Goal: Find specific page/section: Locate a particular part of the current website

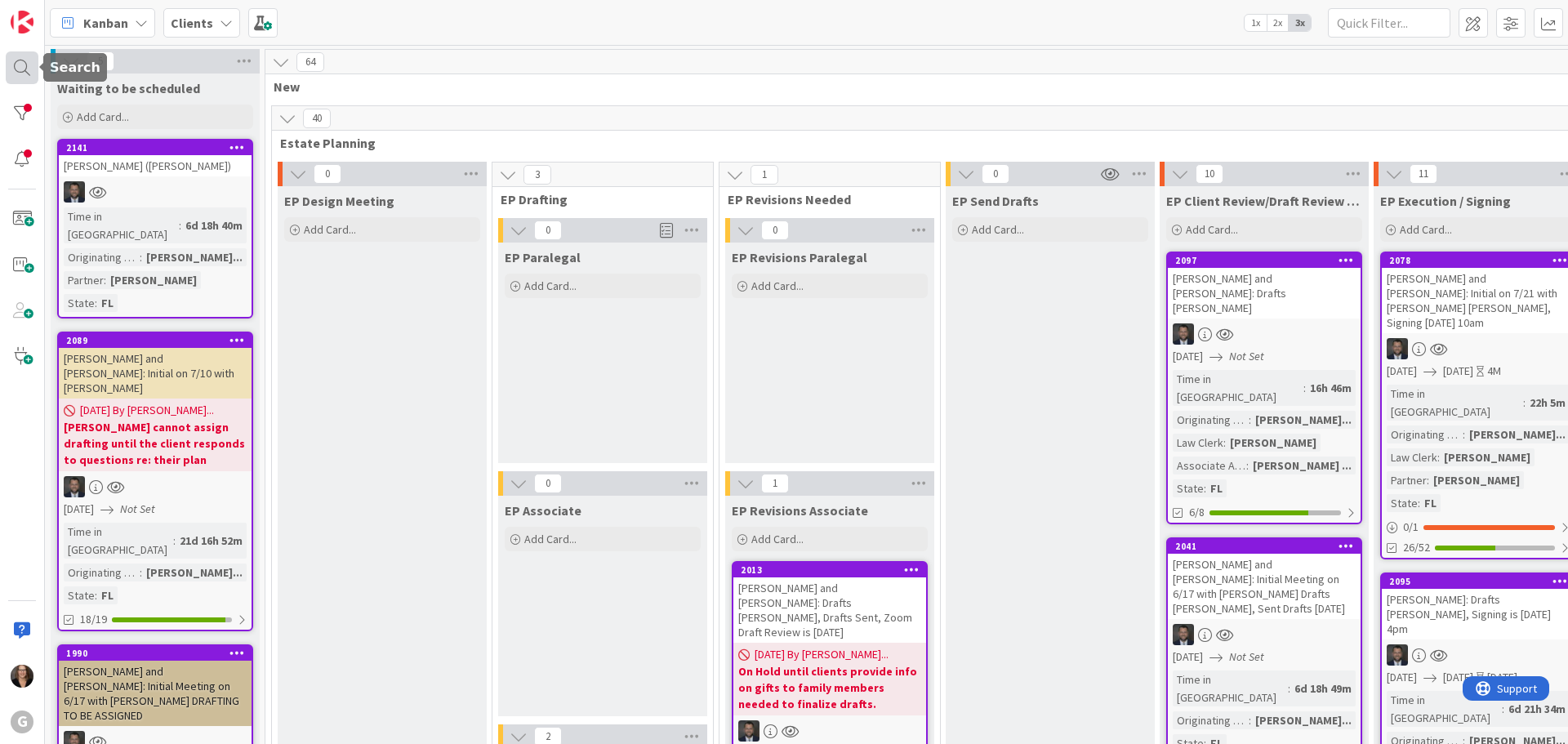
click at [26, 66] on div at bounding box center [22, 67] width 32 height 32
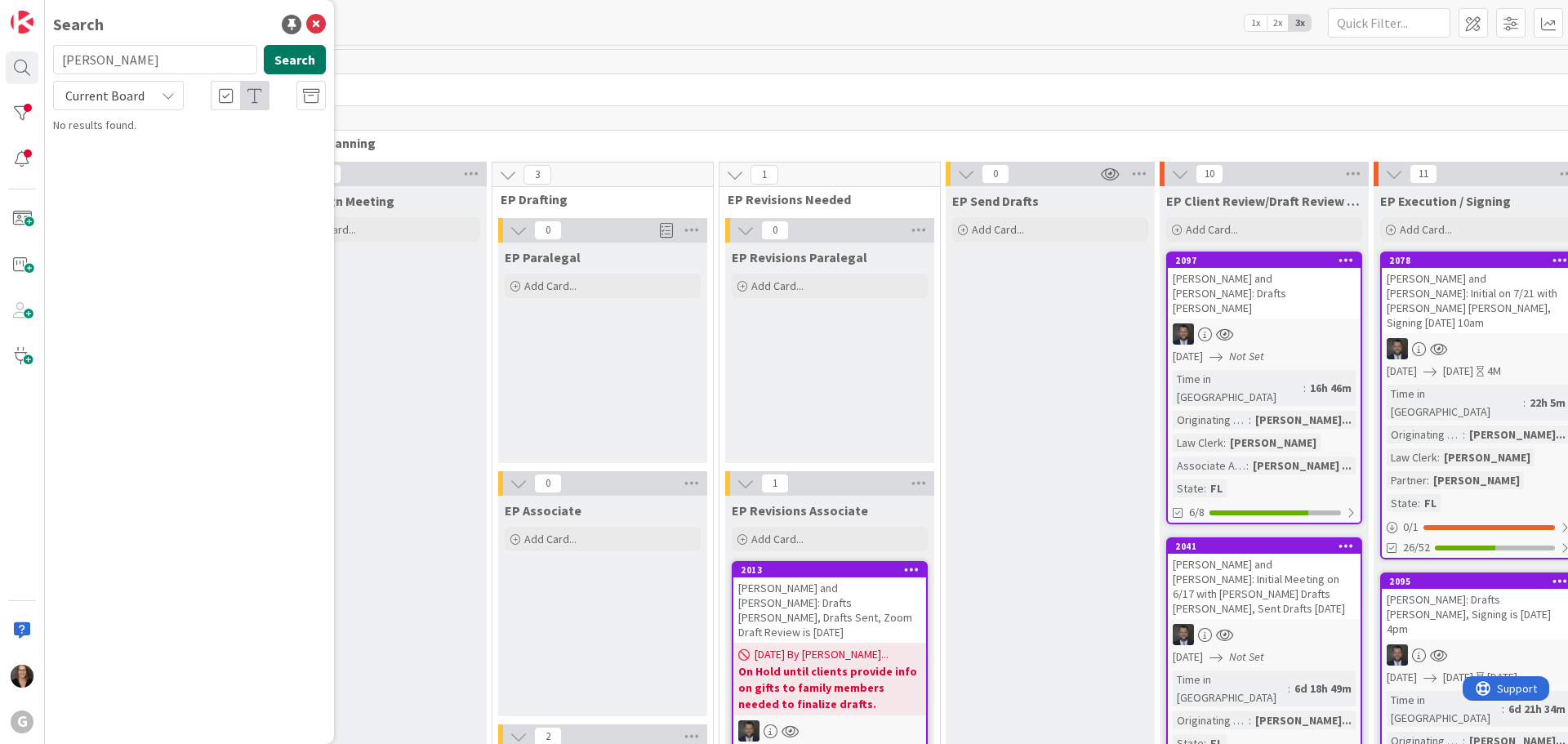
type input "Maher"
click at [316, 58] on button "Search" at bounding box center [295, 60] width 62 height 30
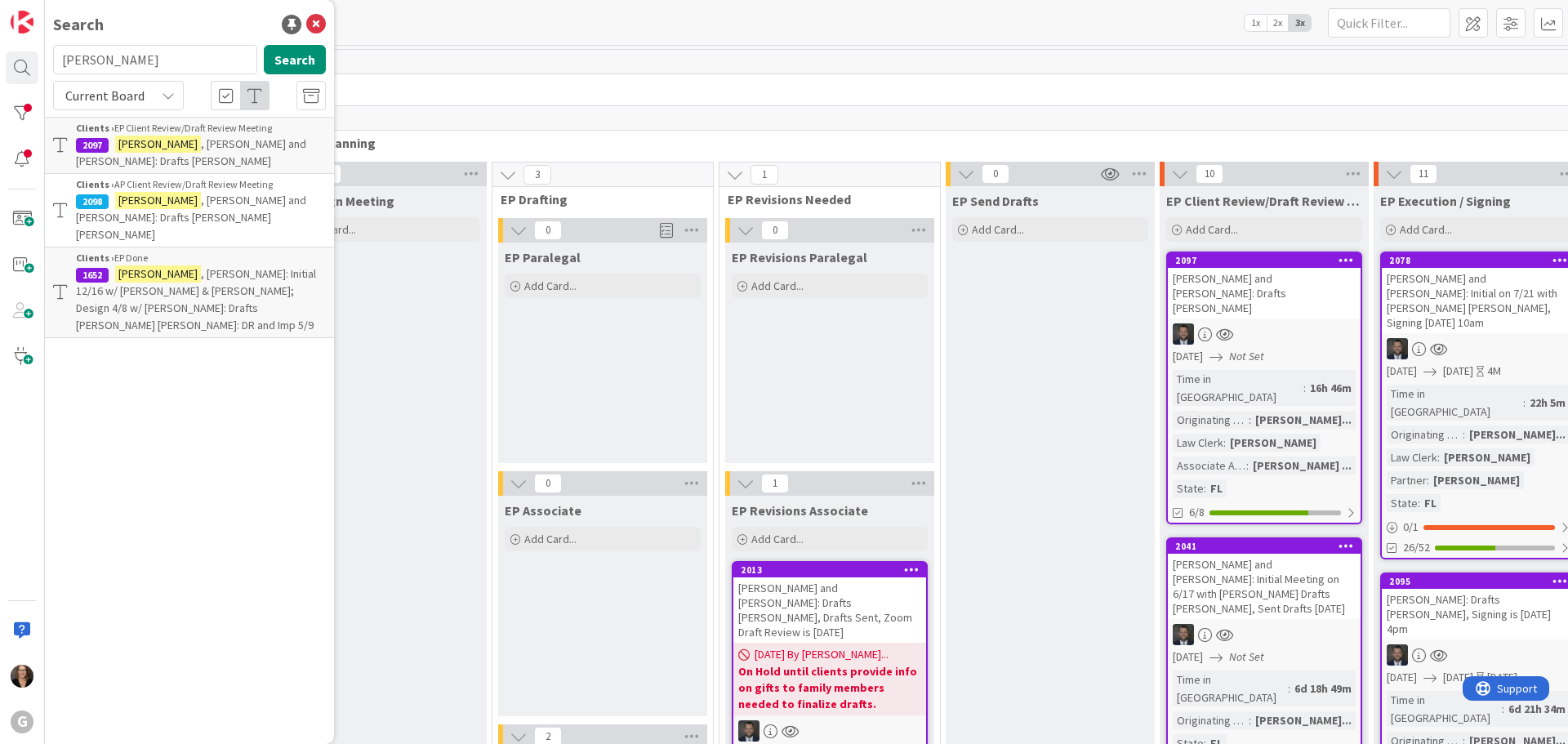
click at [276, 140] on span ", Steve and Sheryl: Drafts Paul Chris" at bounding box center [191, 152] width 230 height 32
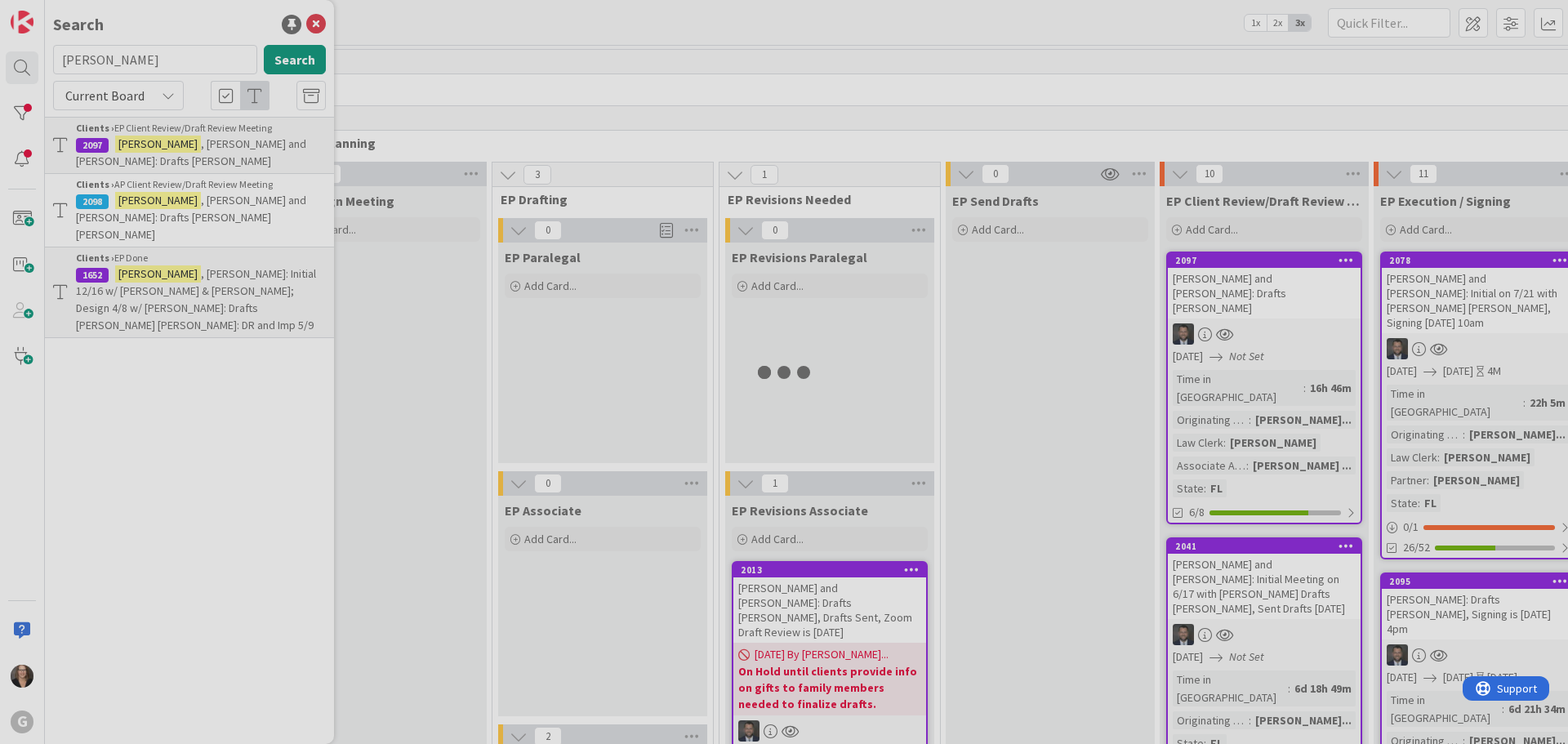
click at [276, 140] on div at bounding box center [784, 372] width 1568 height 744
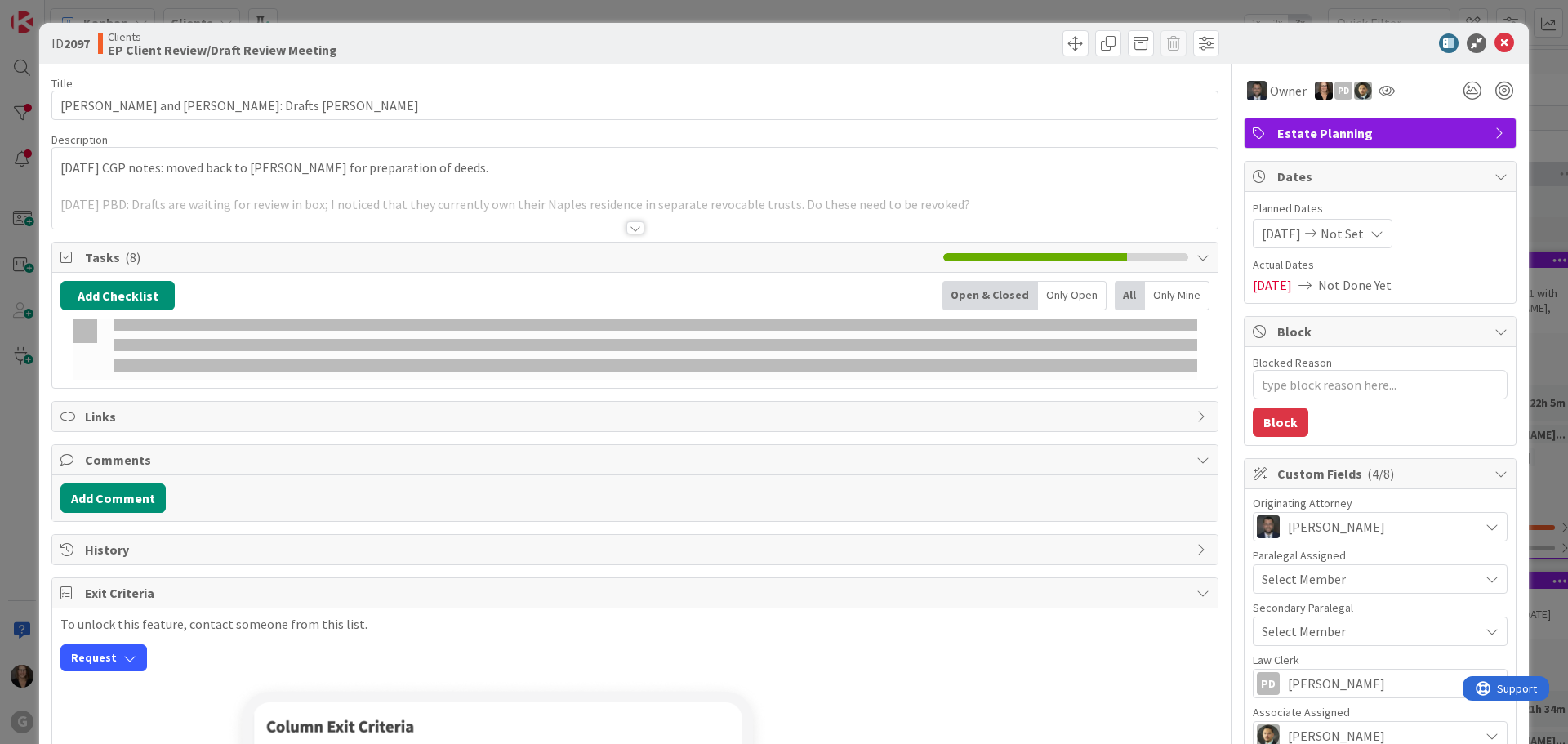
type textarea "x"
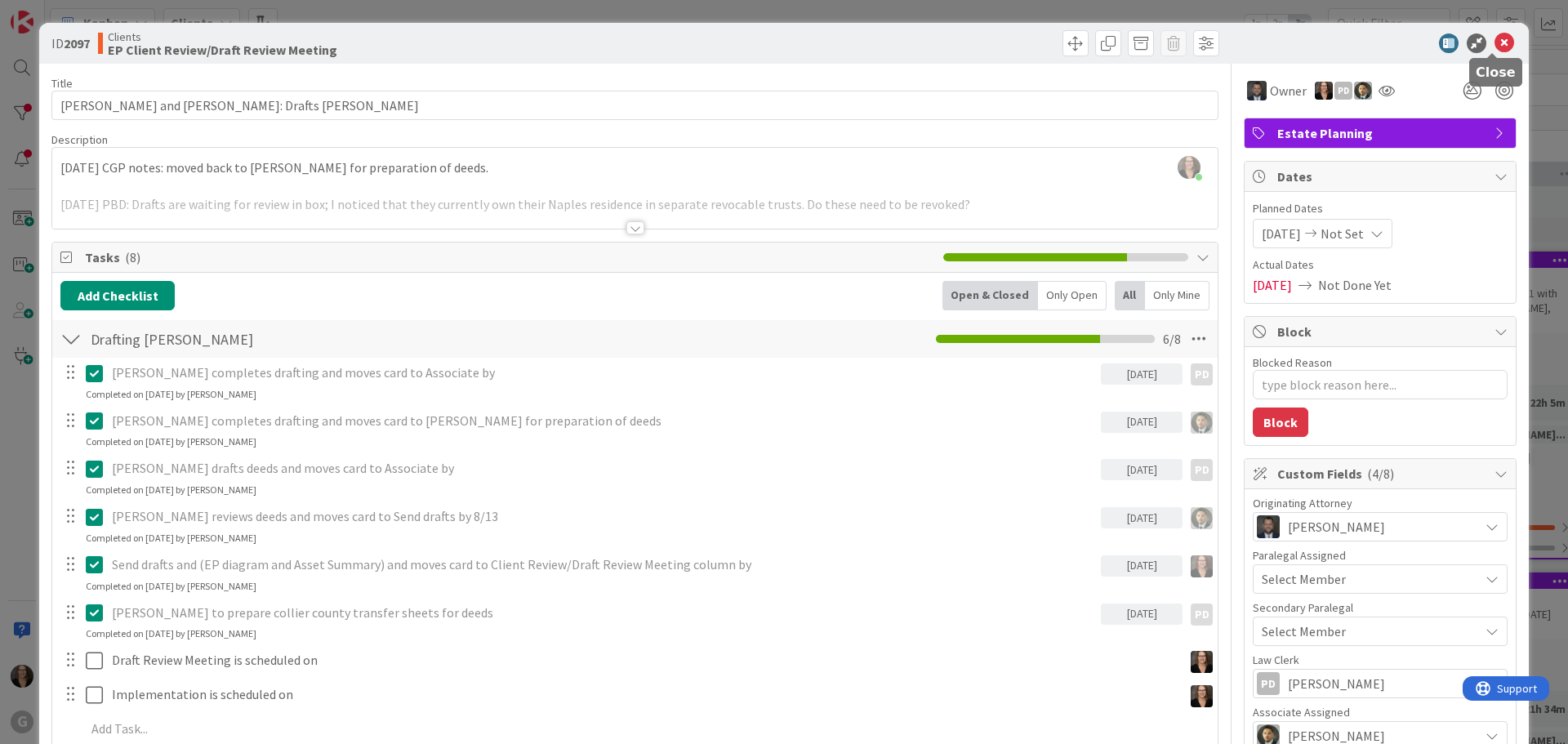
click at [1495, 40] on icon at bounding box center [1504, 43] width 19 height 19
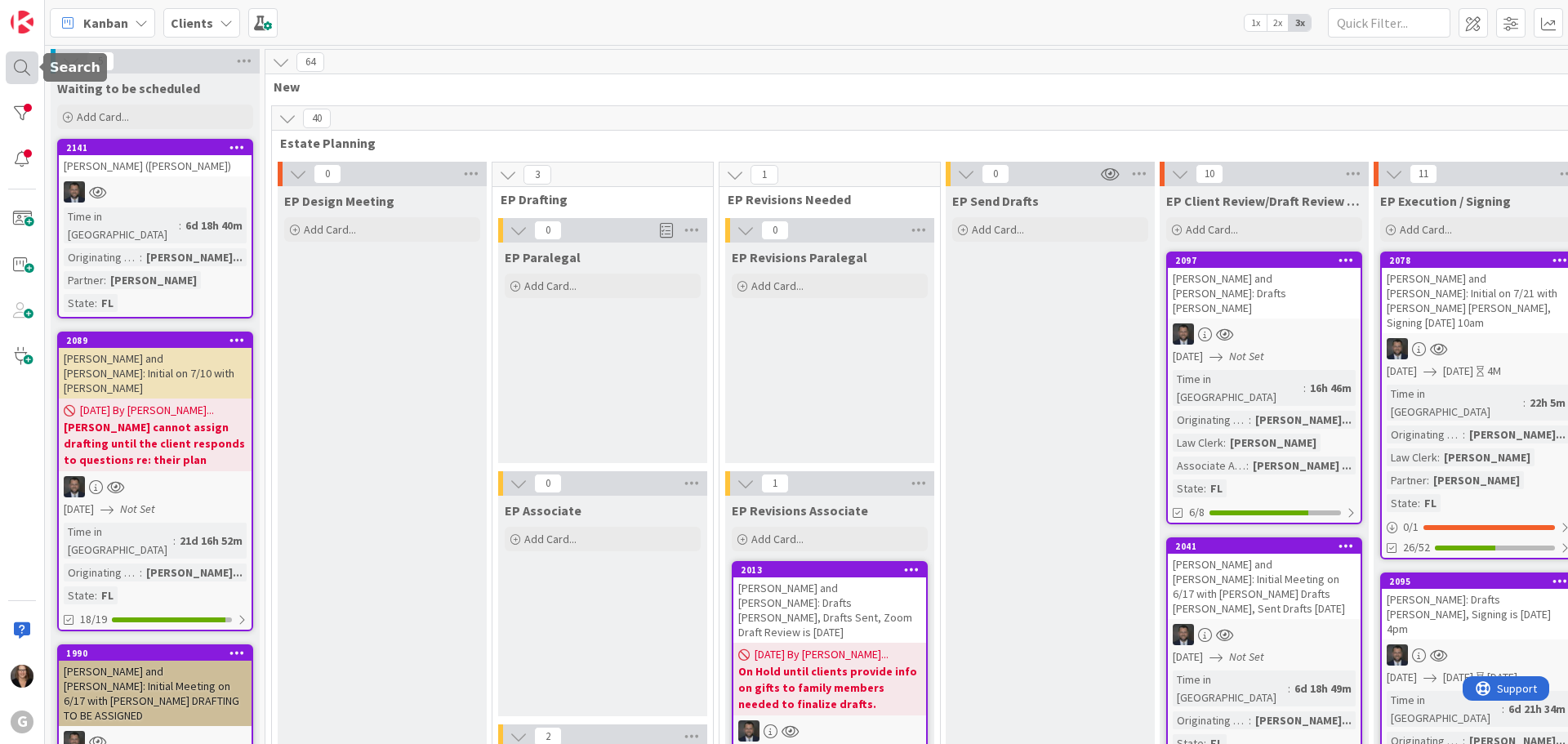
click at [20, 66] on div at bounding box center [22, 67] width 32 height 32
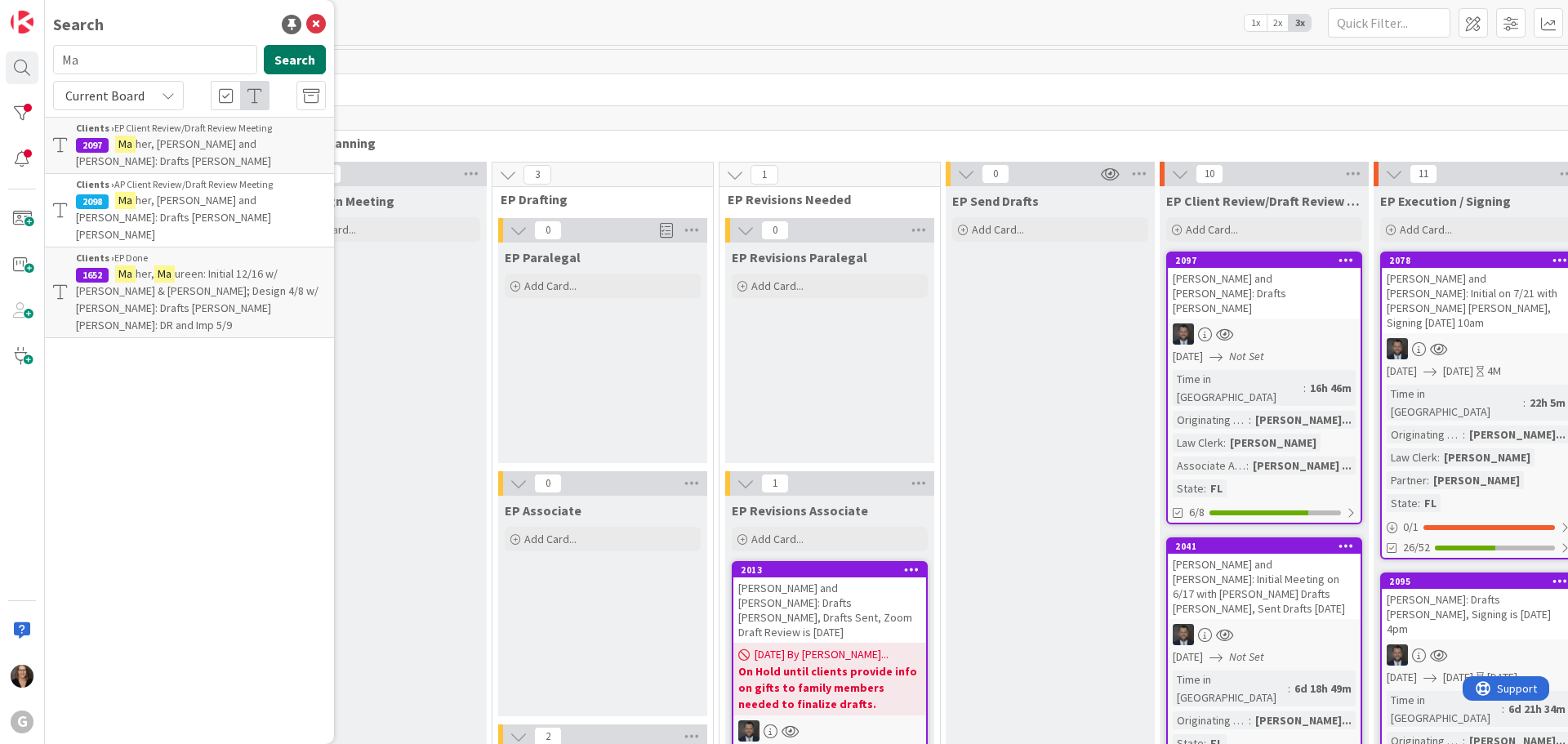
type input "M"
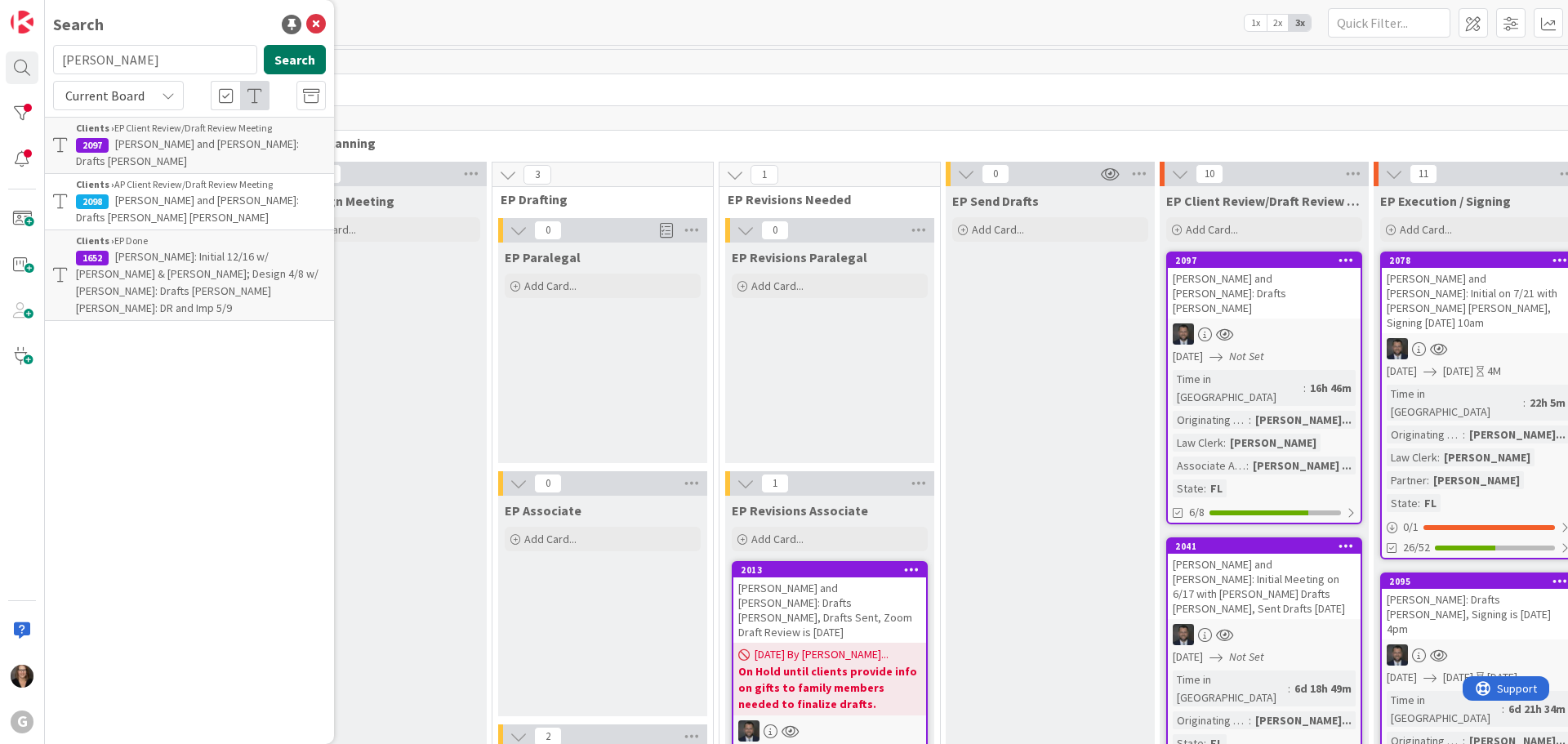
type input "Rippe"
click at [290, 58] on button "Search" at bounding box center [295, 60] width 62 height 30
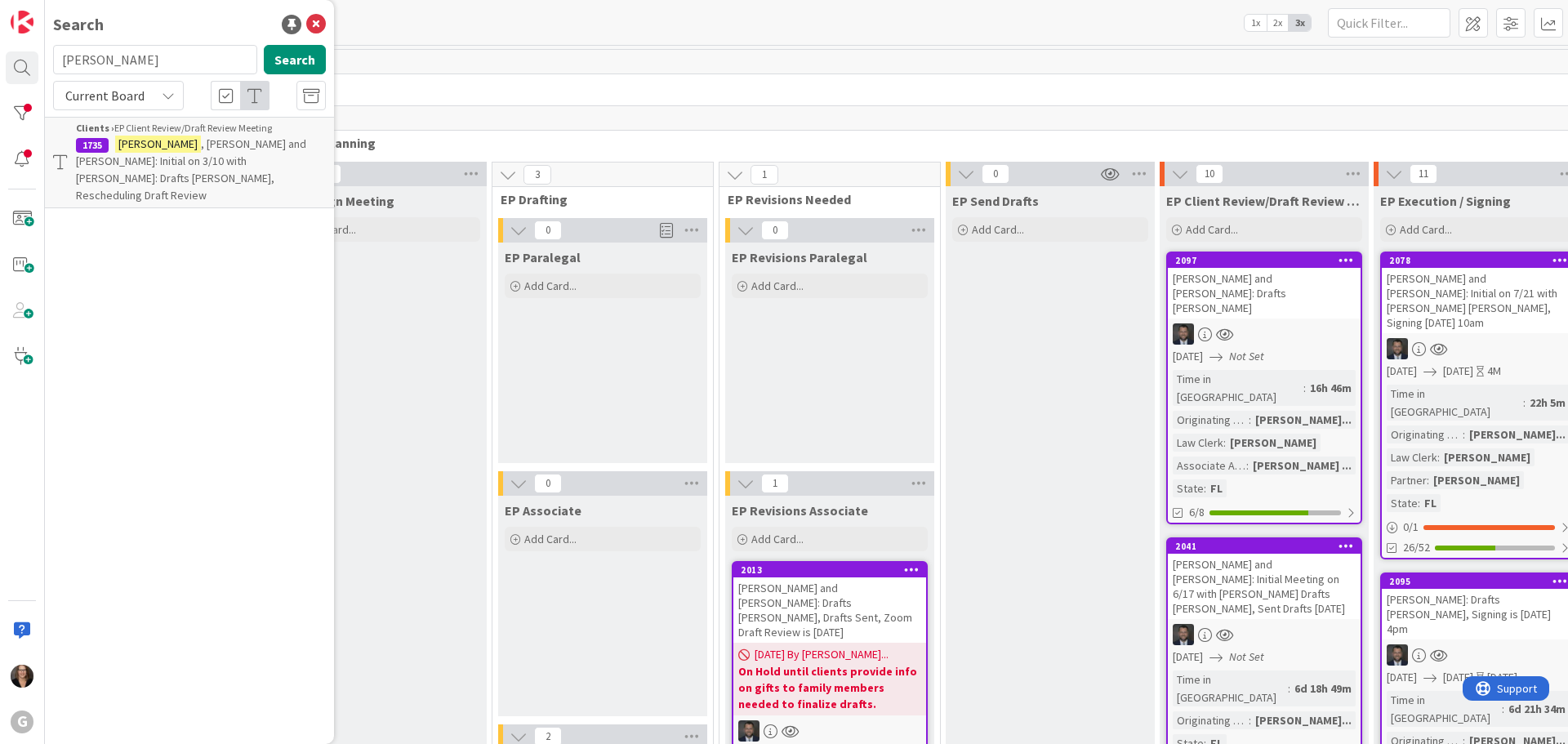
click at [225, 150] on span ", Robert and Lorraine: Initial on 3/10 with Jonas: Drafts Paul Bobby, Reschedul…" at bounding box center [191, 169] width 230 height 66
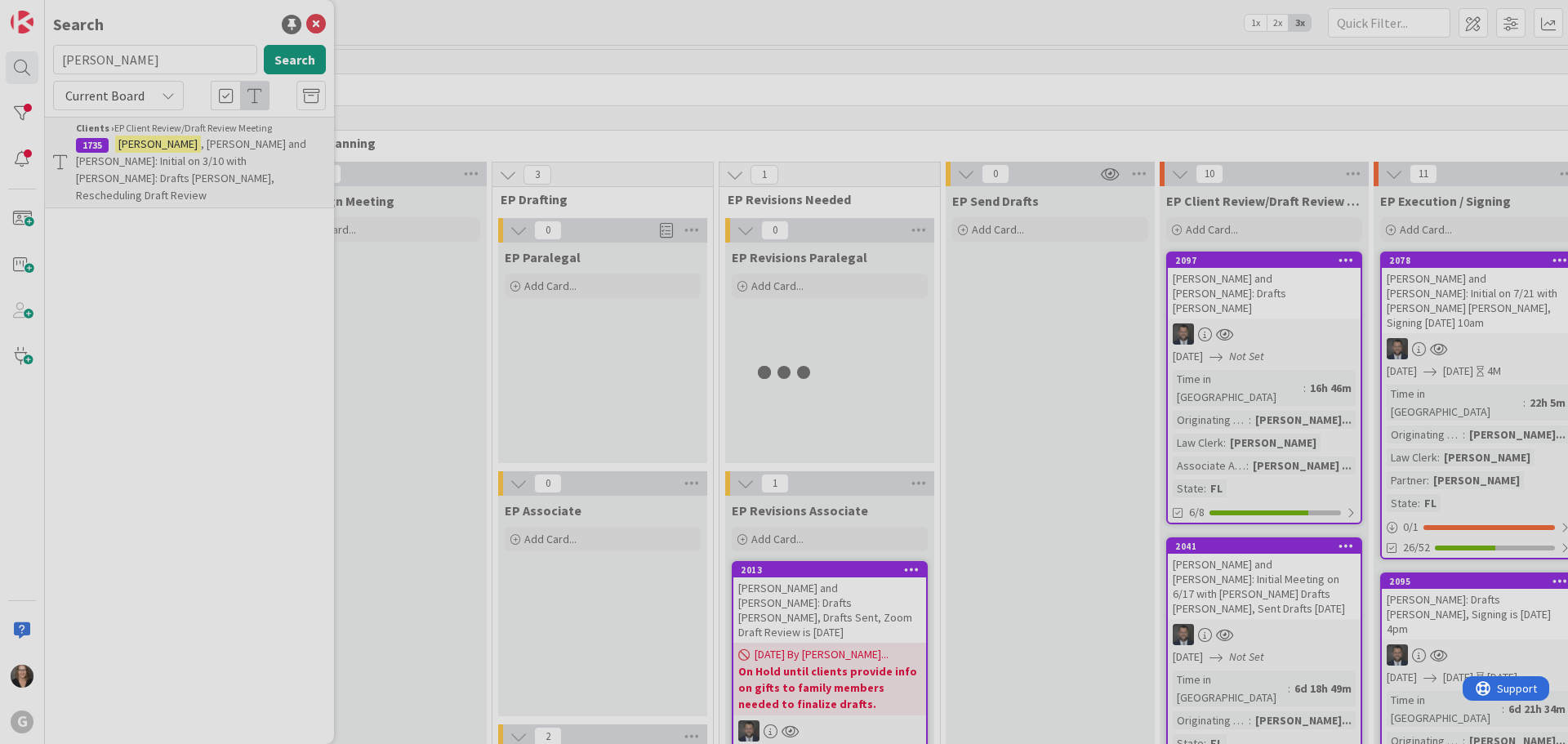
click at [225, 150] on div at bounding box center [784, 372] width 1568 height 744
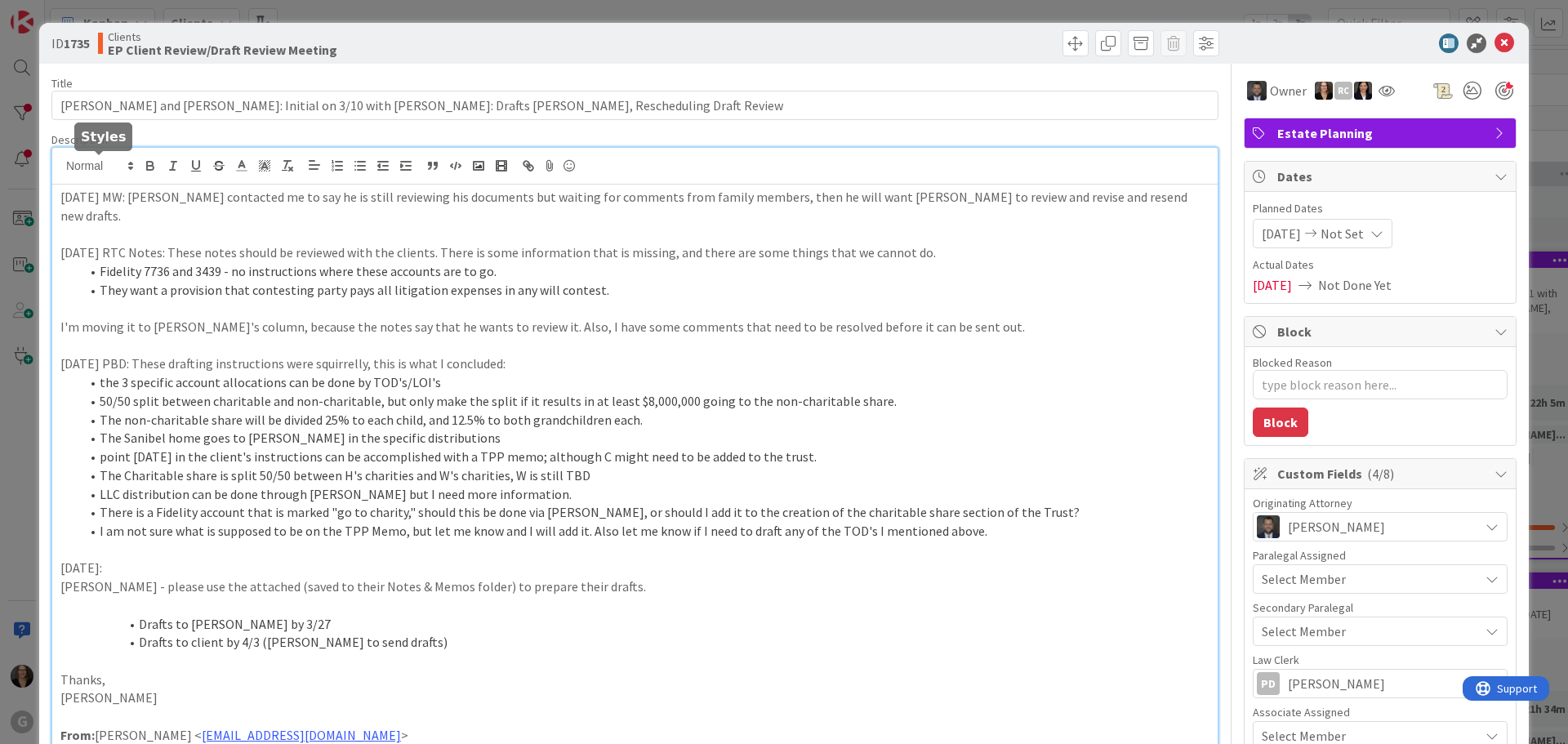
click at [58, 169] on div "Michelle Wilson just joined 7-16-25 MW: Mr. Rippe contacted me to say he is sti…" at bounding box center [635, 538] width 1165 height 780
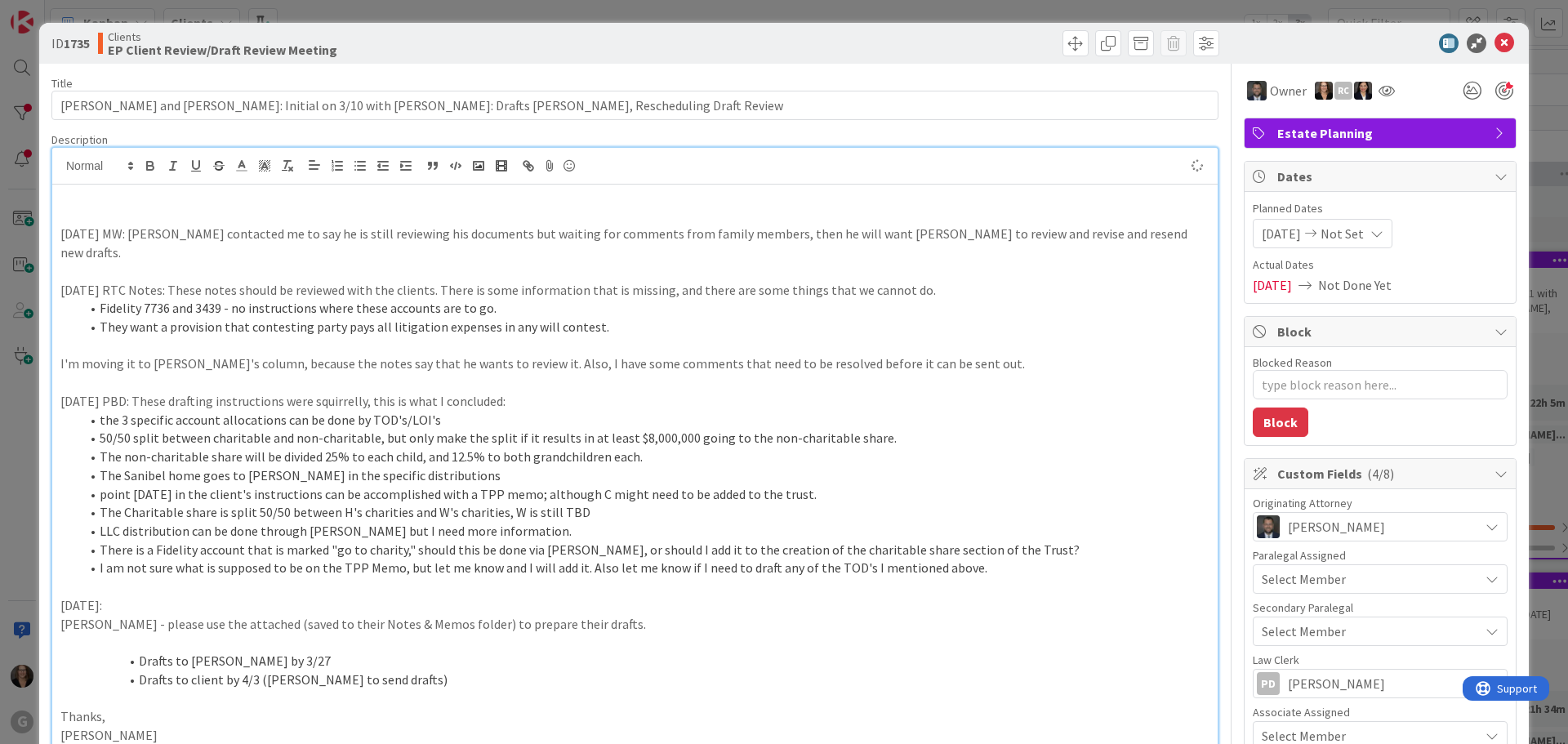
type textarea "x"
click at [146, 201] on p "8-15-25 MW:" at bounding box center [635, 197] width 1149 height 19
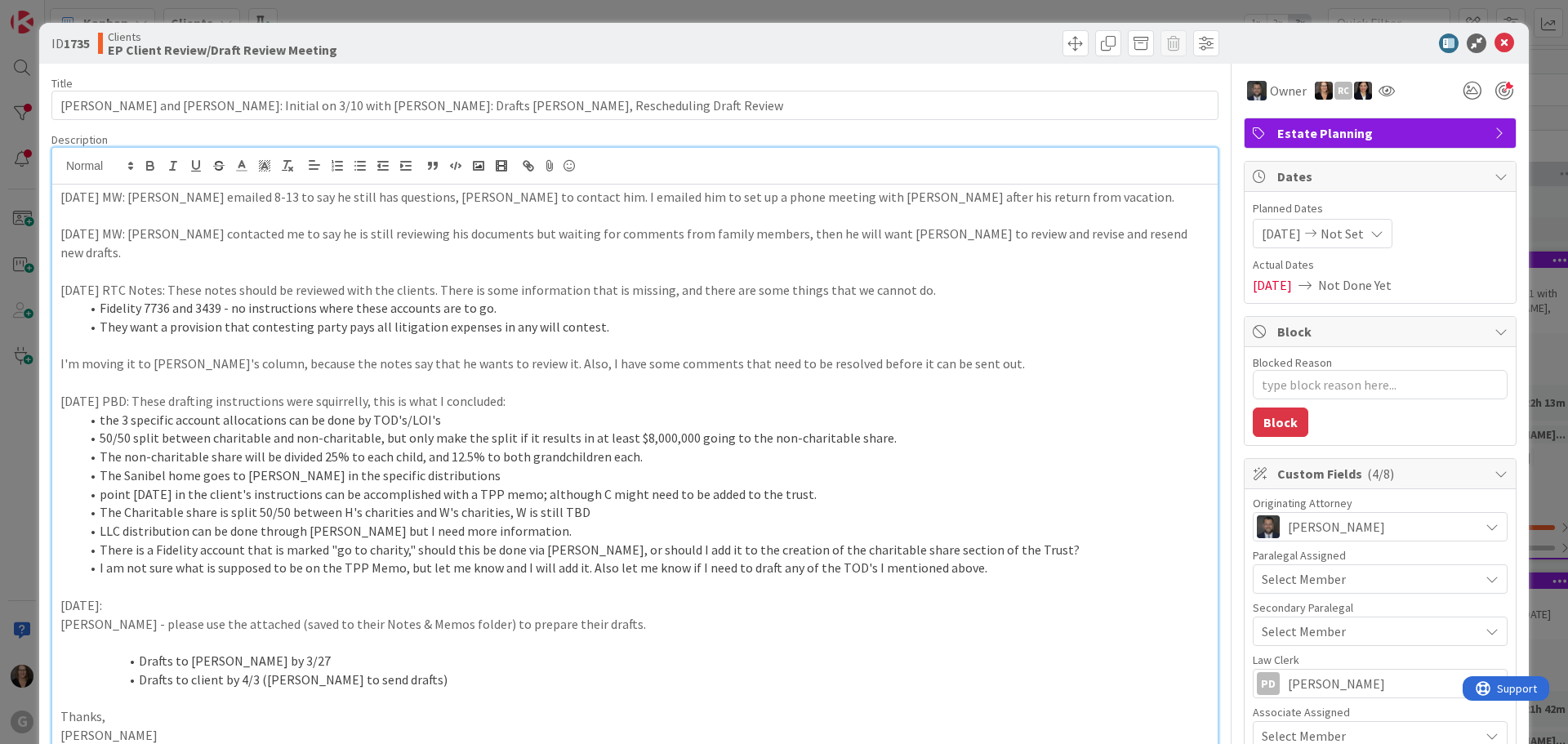
type textarea "x"
click at [1495, 43] on icon at bounding box center [1504, 43] width 19 height 19
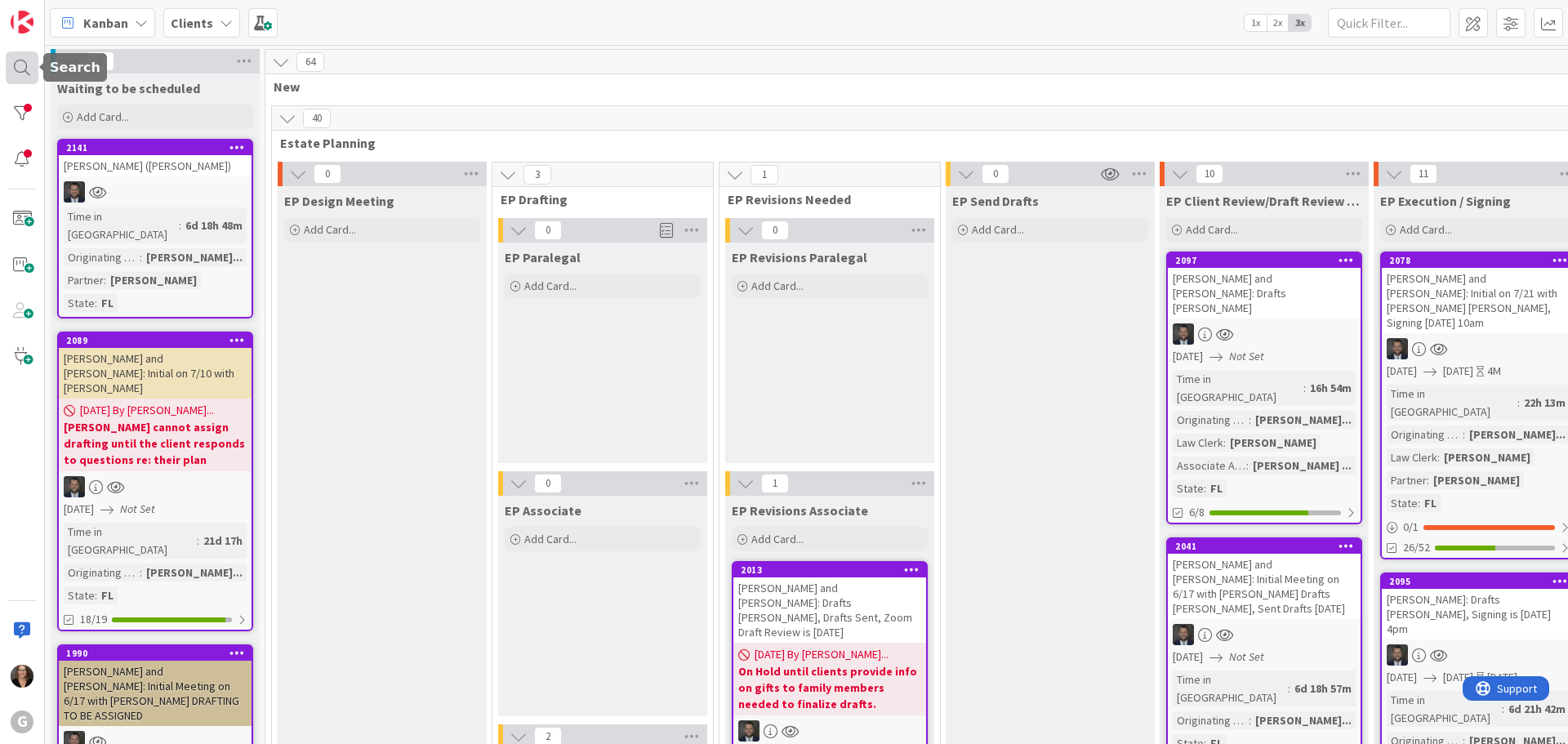
click at [21, 66] on div at bounding box center [22, 67] width 32 height 32
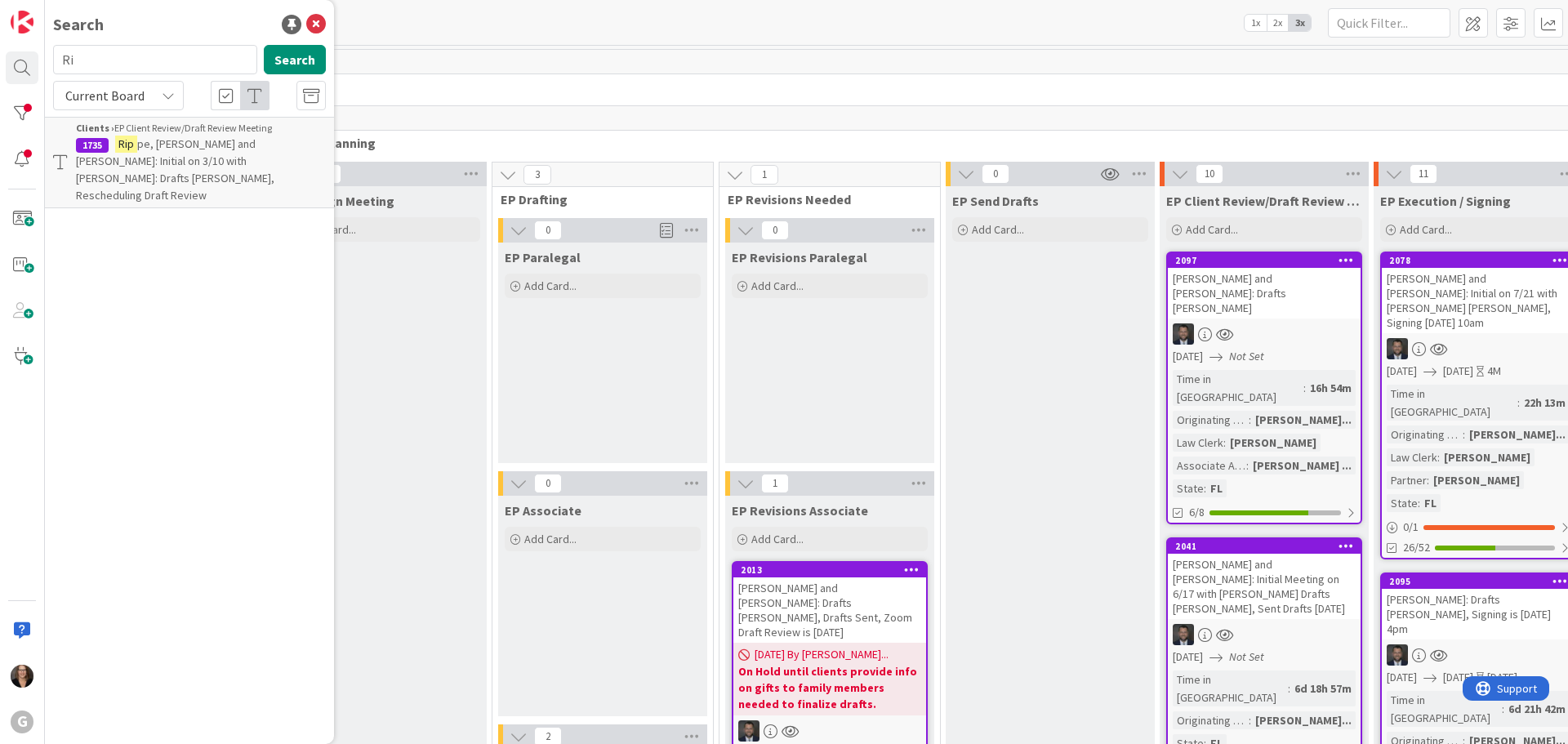
type input "R"
type input "Cramer"
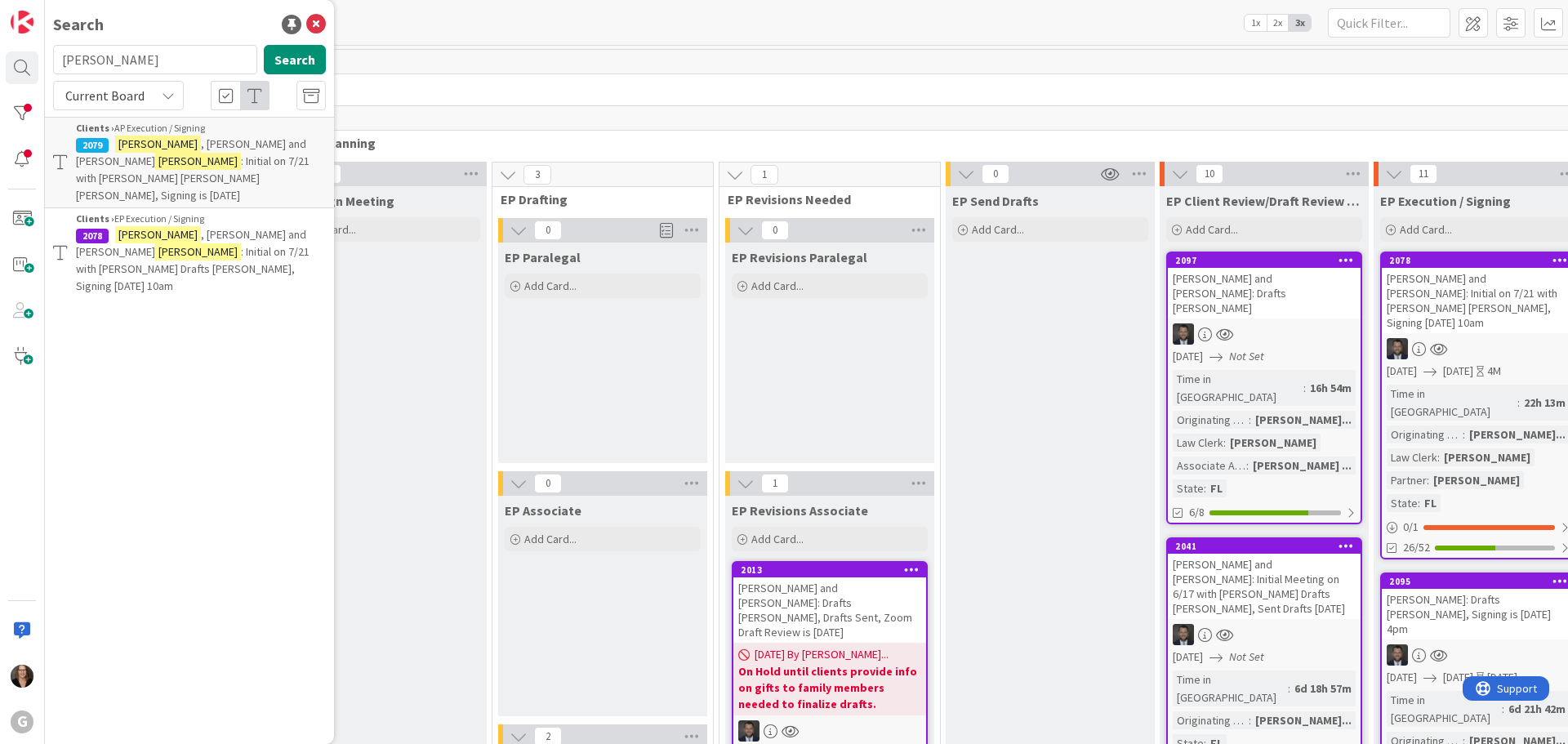
click at [148, 148] on mark "Cramer" at bounding box center [158, 144] width 85 height 17
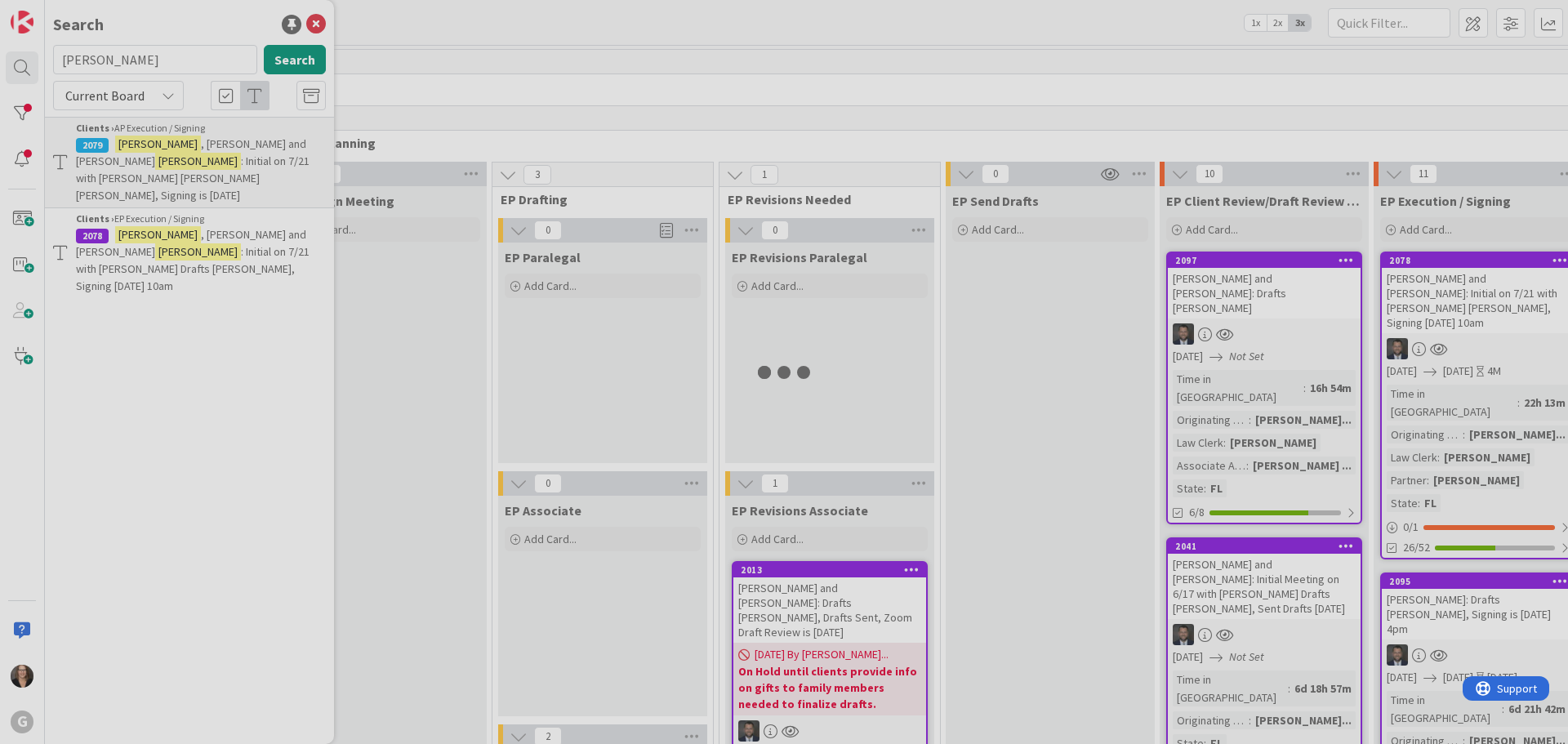
click at [148, 148] on div at bounding box center [784, 372] width 1568 height 744
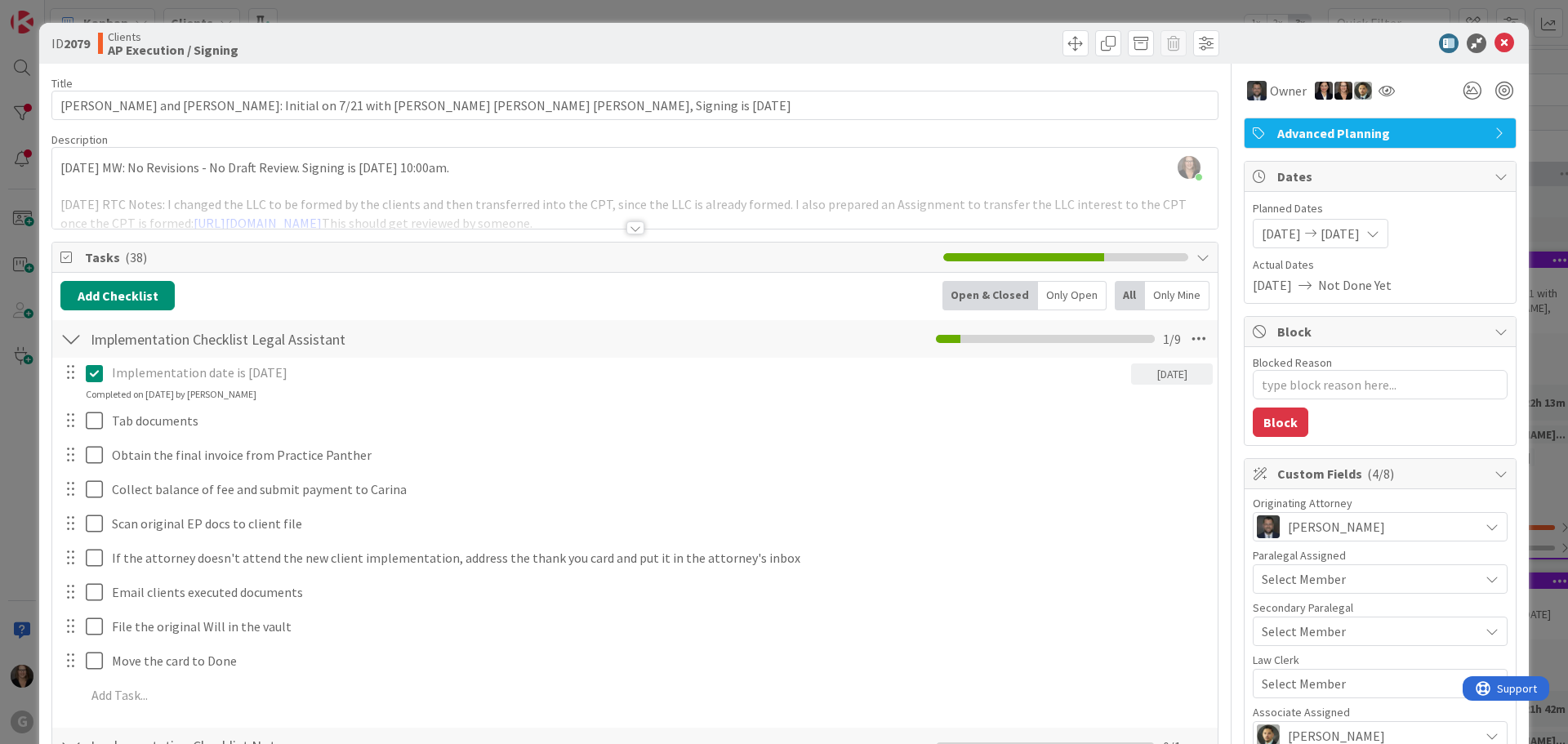
type textarea "x"
click at [1495, 38] on icon at bounding box center [1504, 43] width 19 height 19
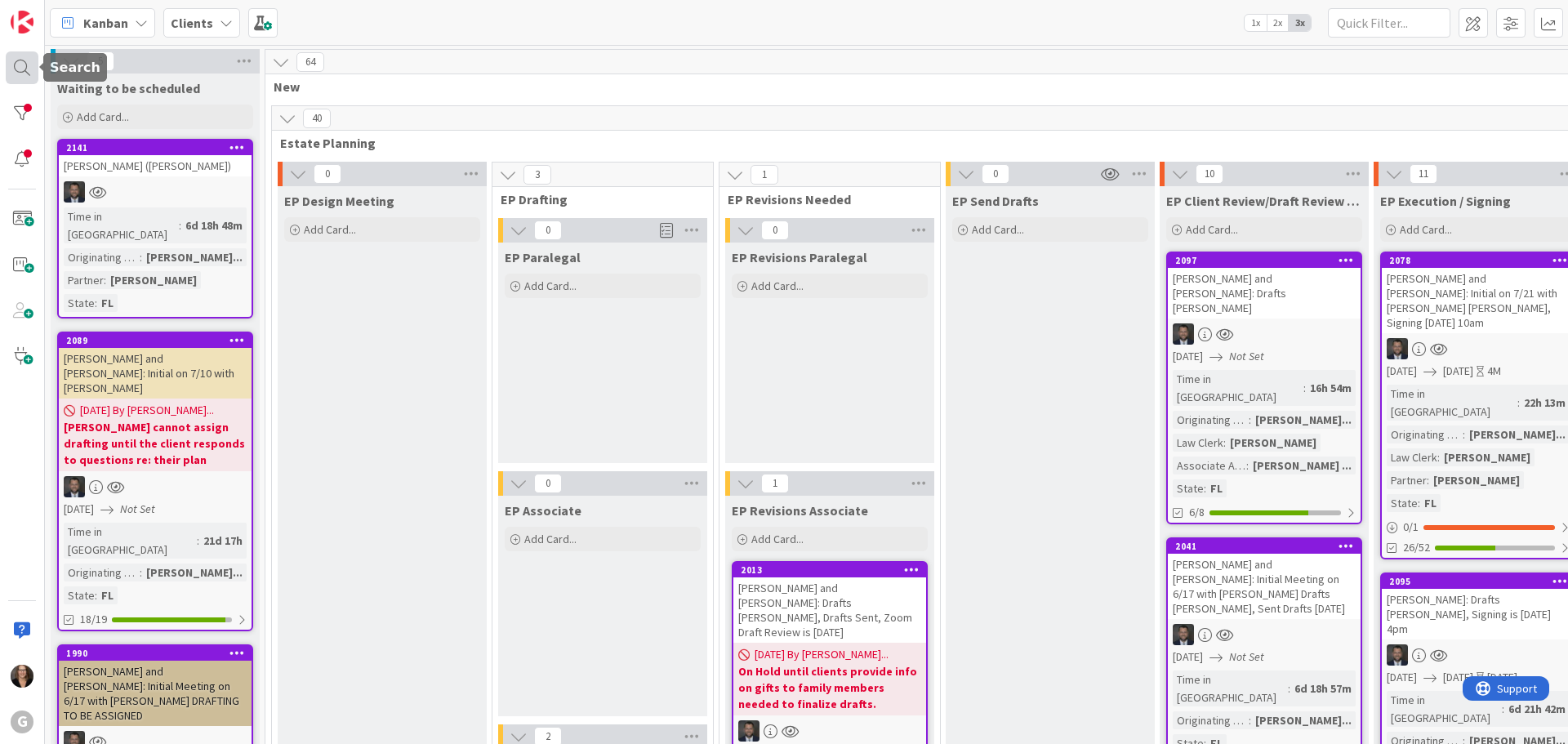
click at [23, 67] on div at bounding box center [22, 67] width 32 height 32
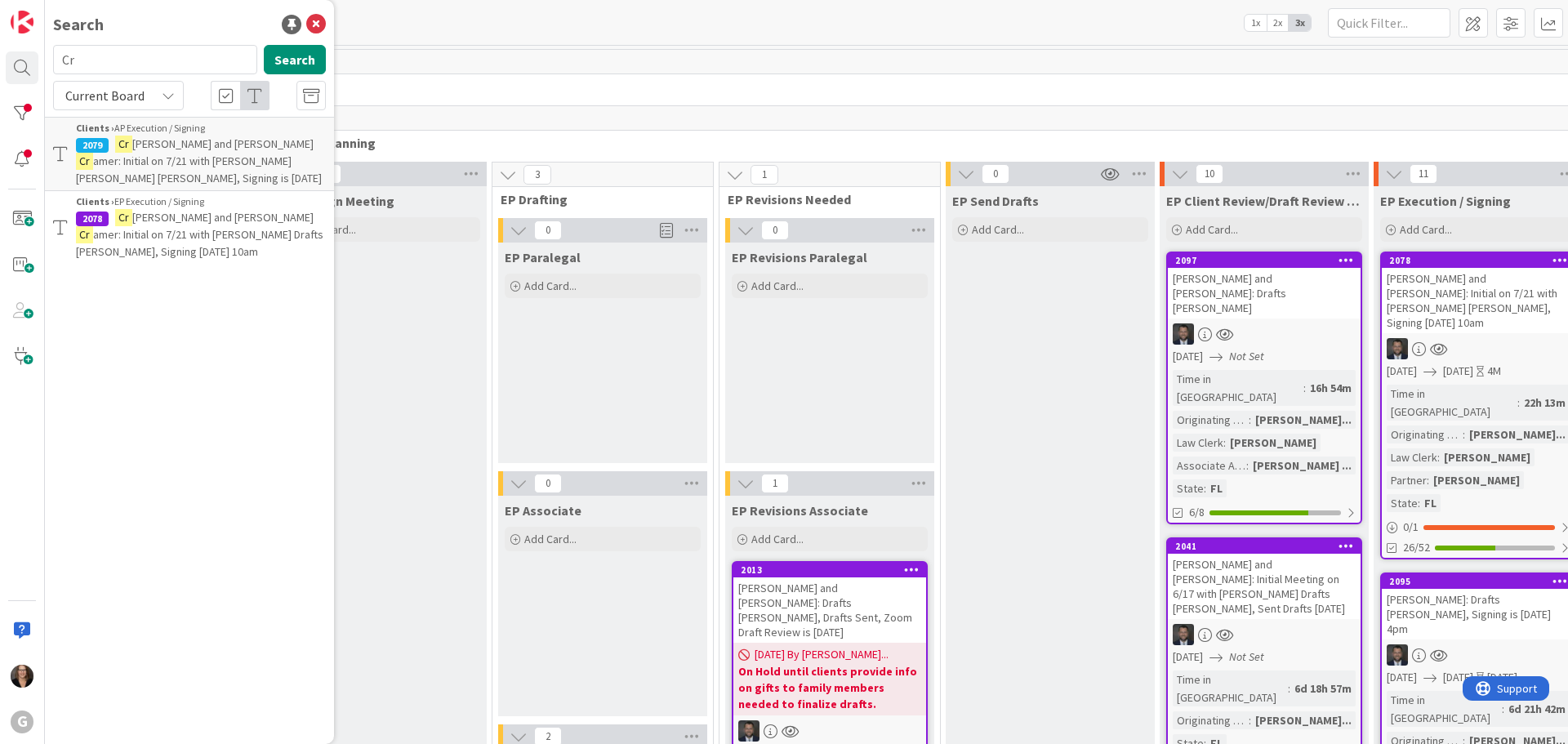
type input "C"
type input "Lee"
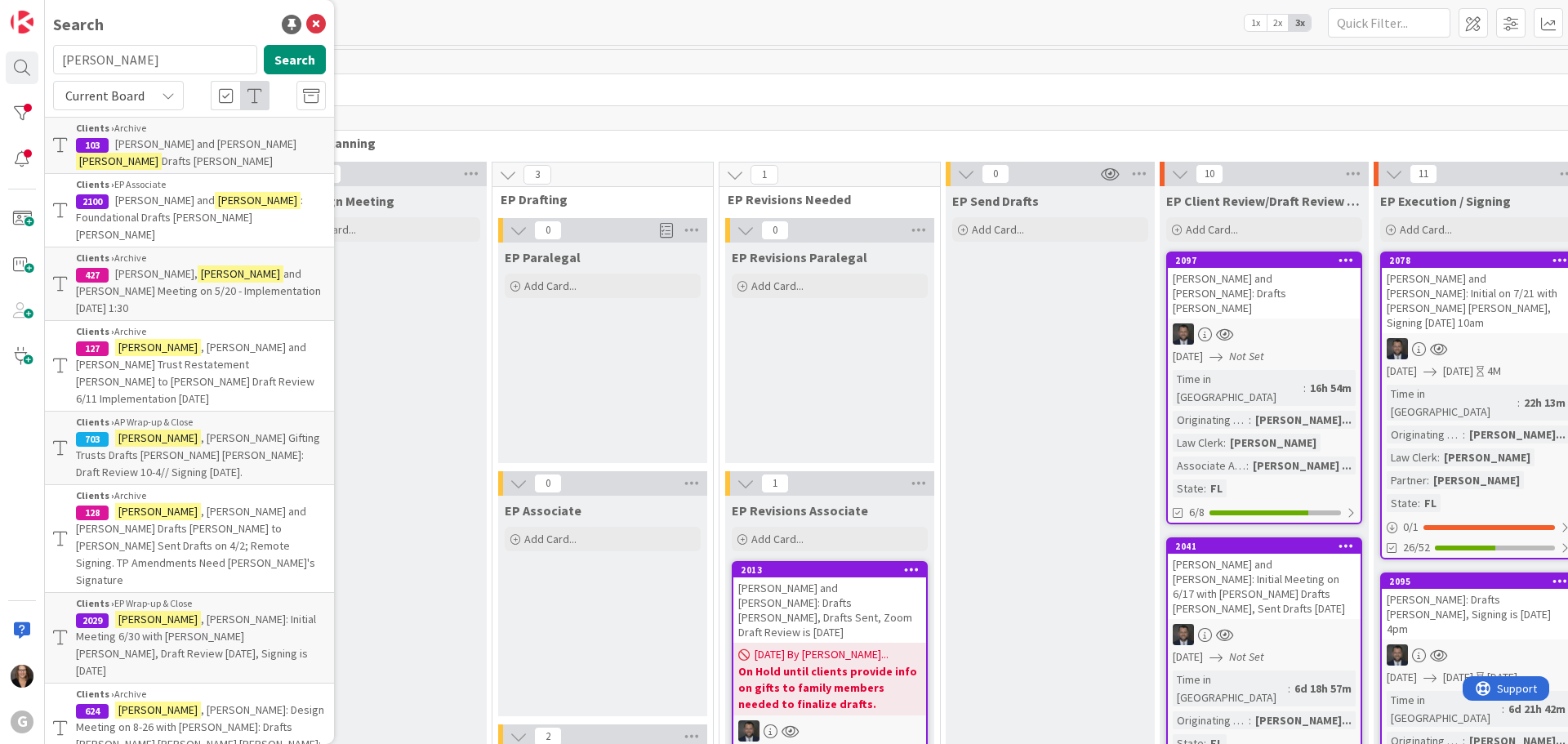
click at [177, 611] on span ", Patricia: Initial Meeting 6/30 with Jonas Drafts Jonas Bobby, Draft Review 7-…" at bounding box center [195, 645] width 240 height 66
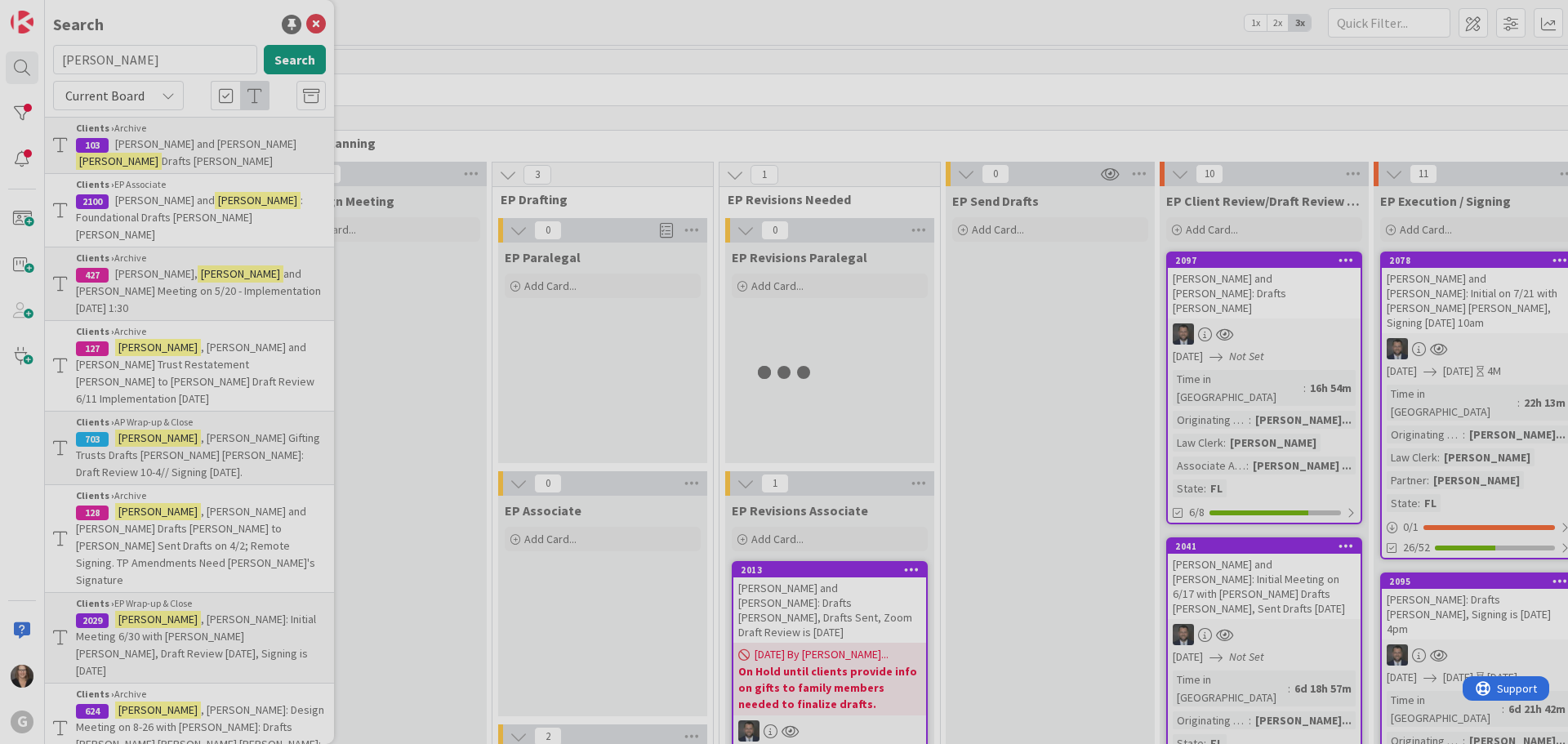
click at [177, 511] on div at bounding box center [784, 372] width 1568 height 744
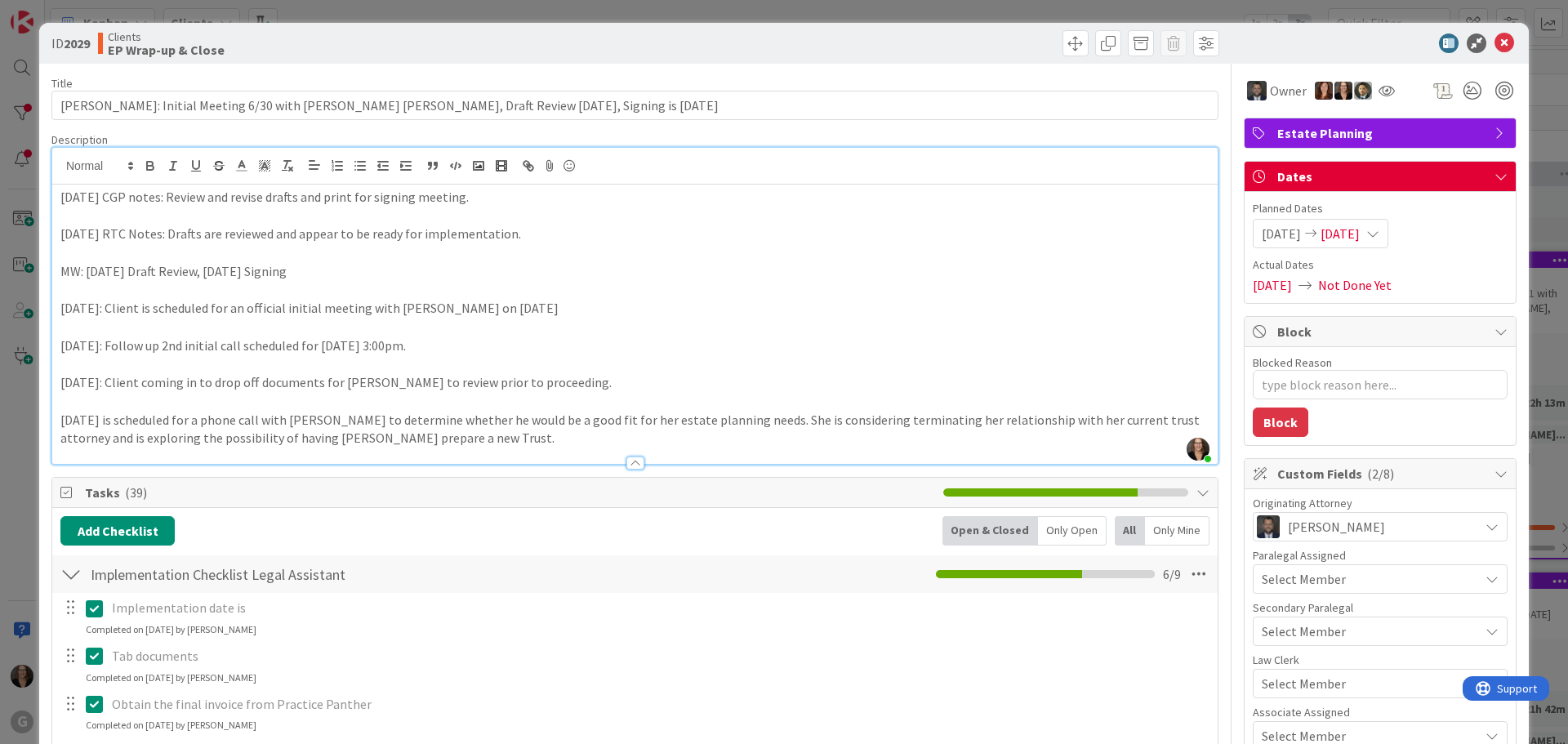
click at [58, 164] on div "Michelle Wilson just joined 7/22/25 CGP notes: Review and revise drafts and pri…" at bounding box center [635, 306] width 1165 height 316
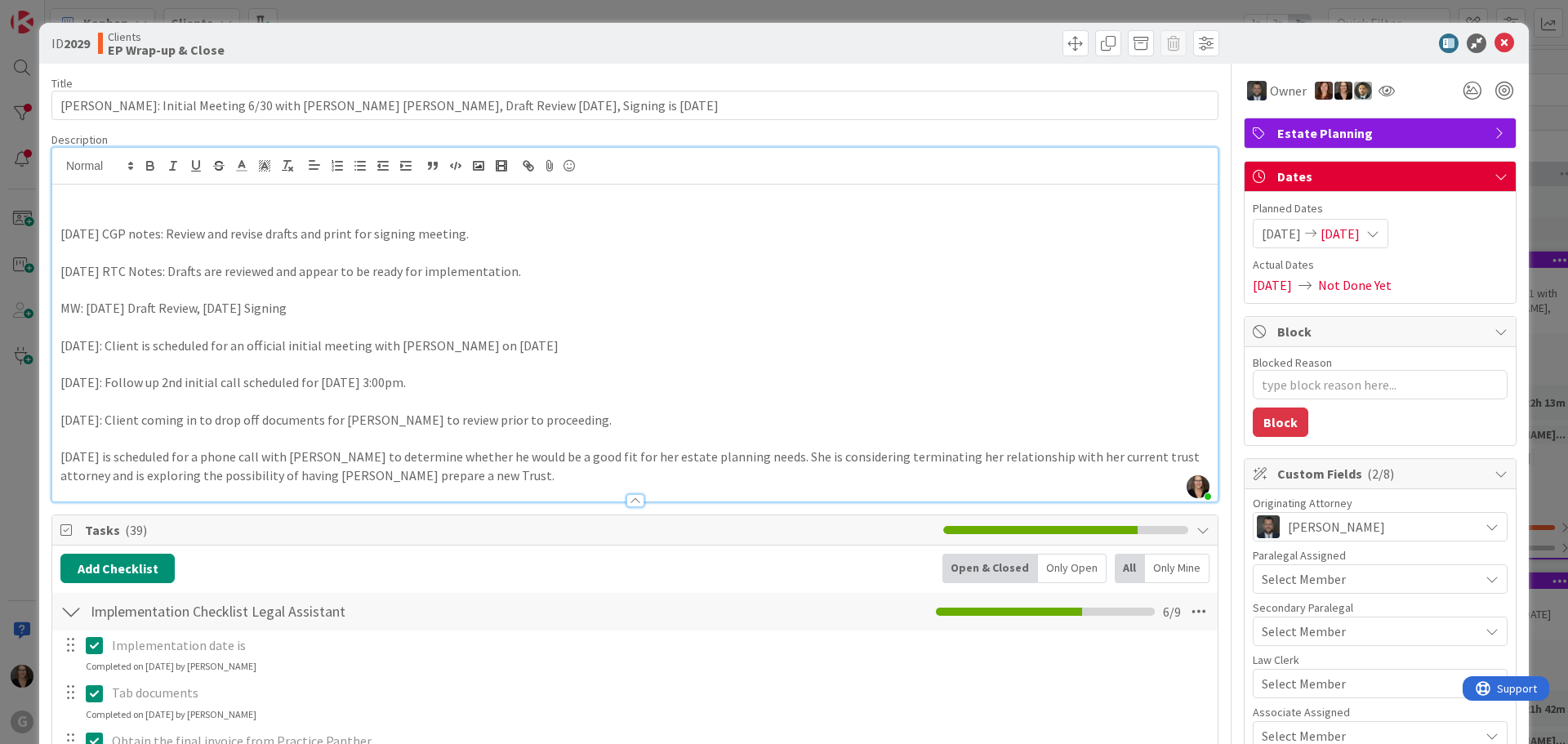
type textarea "x"
click at [198, 200] on p "8-13-25 MW: Sent Ms. Lee Funding Memo" at bounding box center [635, 197] width 1149 height 19
click at [289, 200] on p "8-13-25 MW: Sent Ms. Lee, Funding Memo" at bounding box center [635, 197] width 1149 height 19
click at [201, 199] on p "8-13-25 MW: Sent Ms. Lee, Funding Memo" at bounding box center [635, 197] width 1149 height 19
drag, startPoint x: 285, startPoint y: 197, endPoint x: 328, endPoint y: 187, distance: 44.1
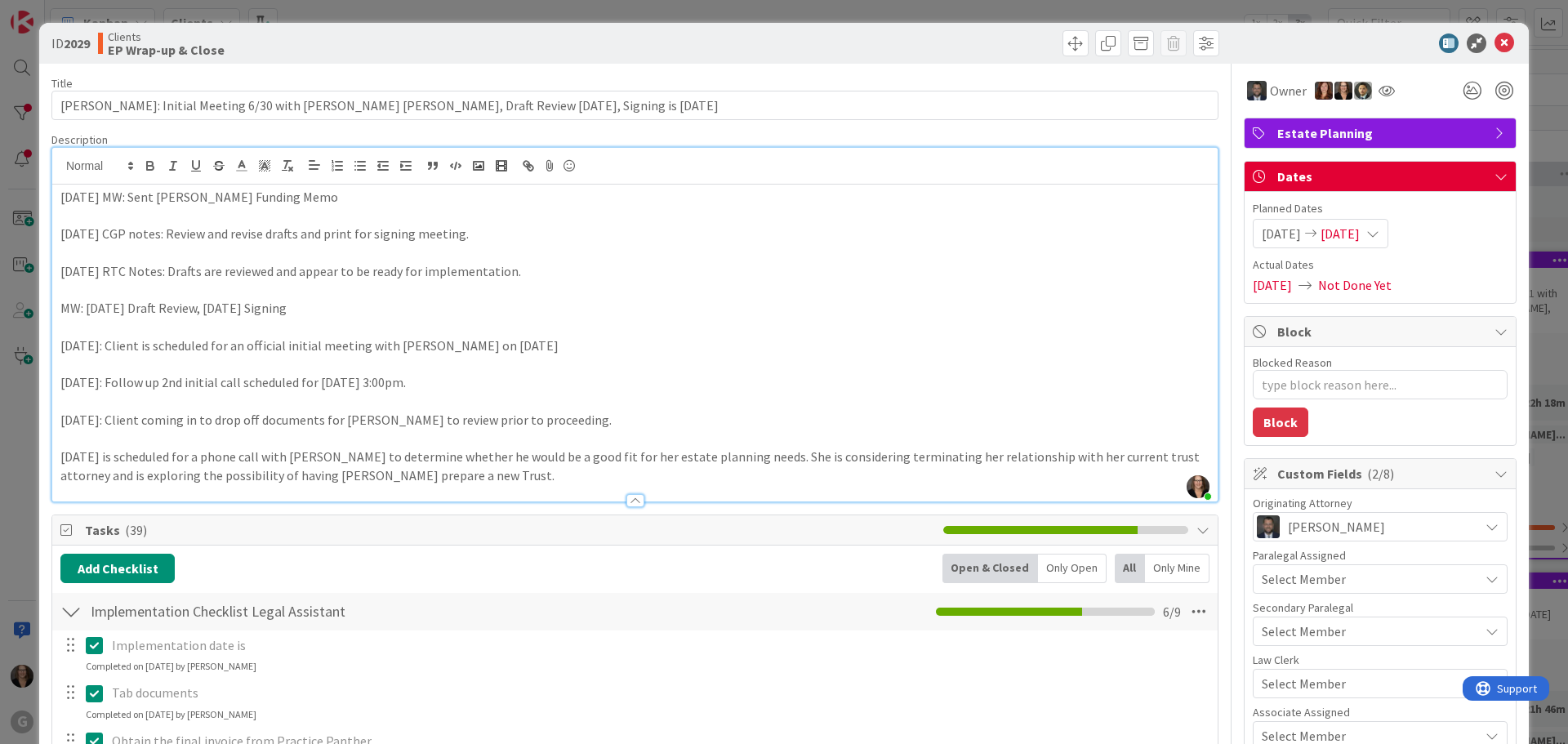
click at [288, 196] on p "8-13-25 MW: Sent Ms. Lee Funding Memo" at bounding box center [635, 197] width 1149 height 19
type textarea "x"
click at [1495, 41] on icon at bounding box center [1504, 43] width 19 height 19
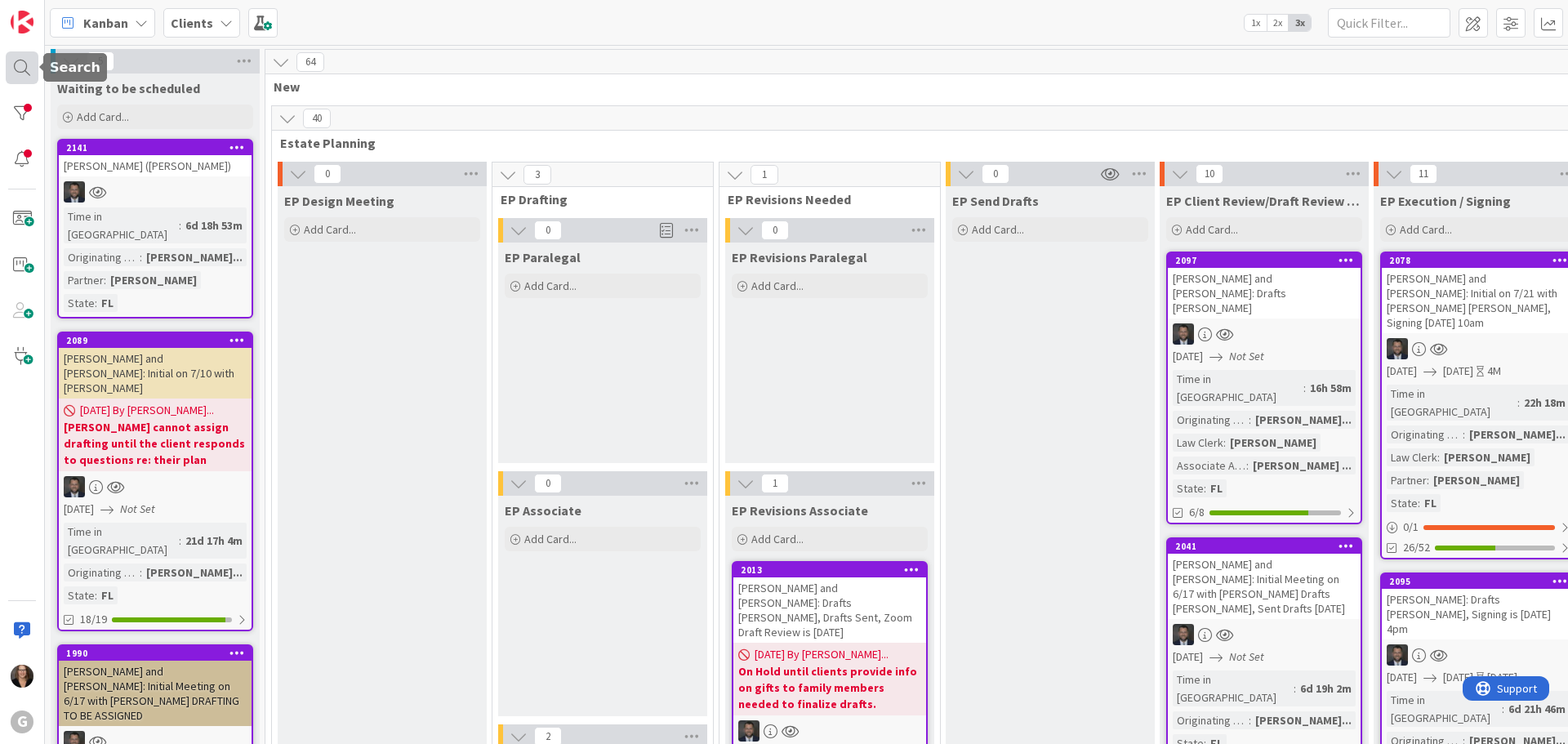
click at [24, 67] on div at bounding box center [22, 67] width 32 height 32
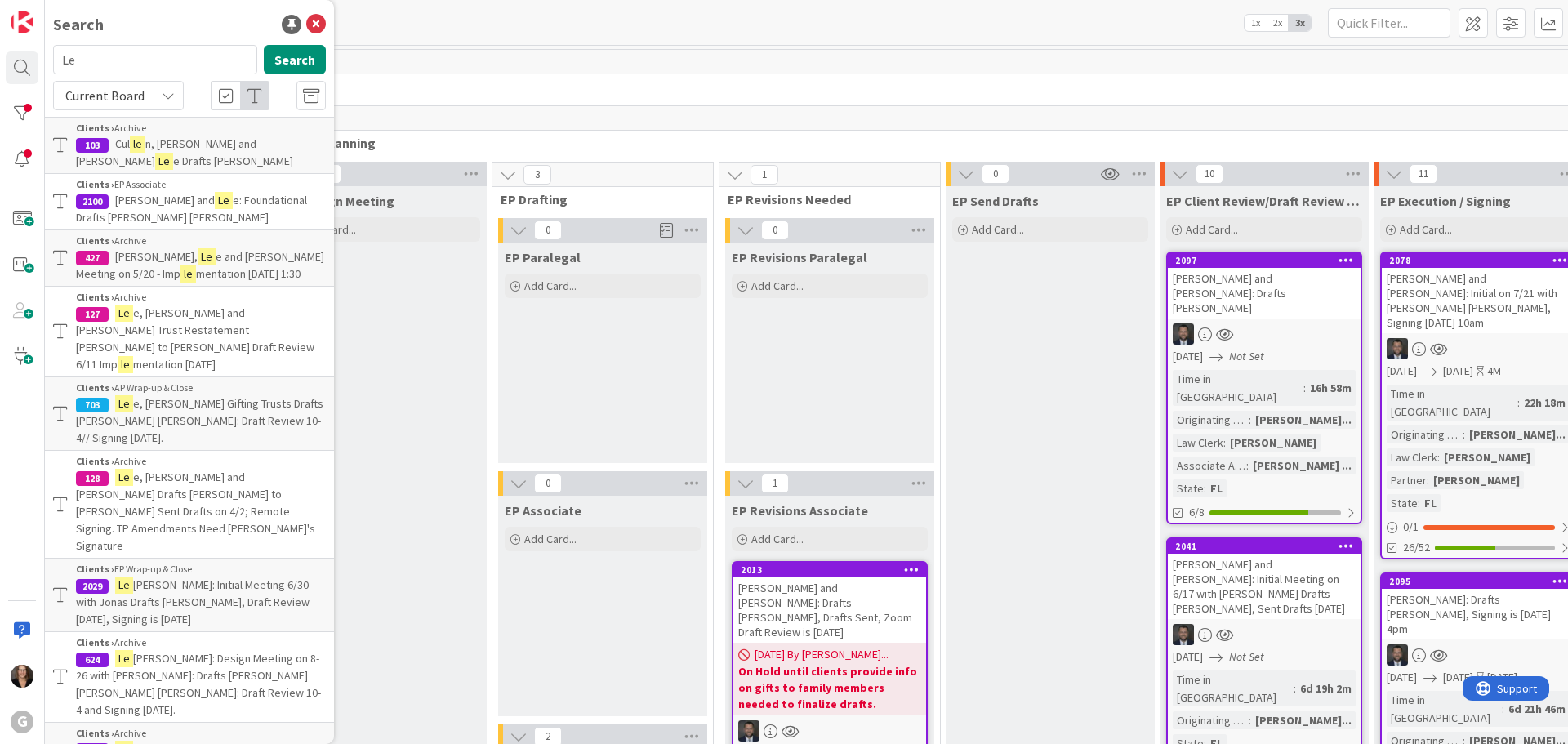
type input "L"
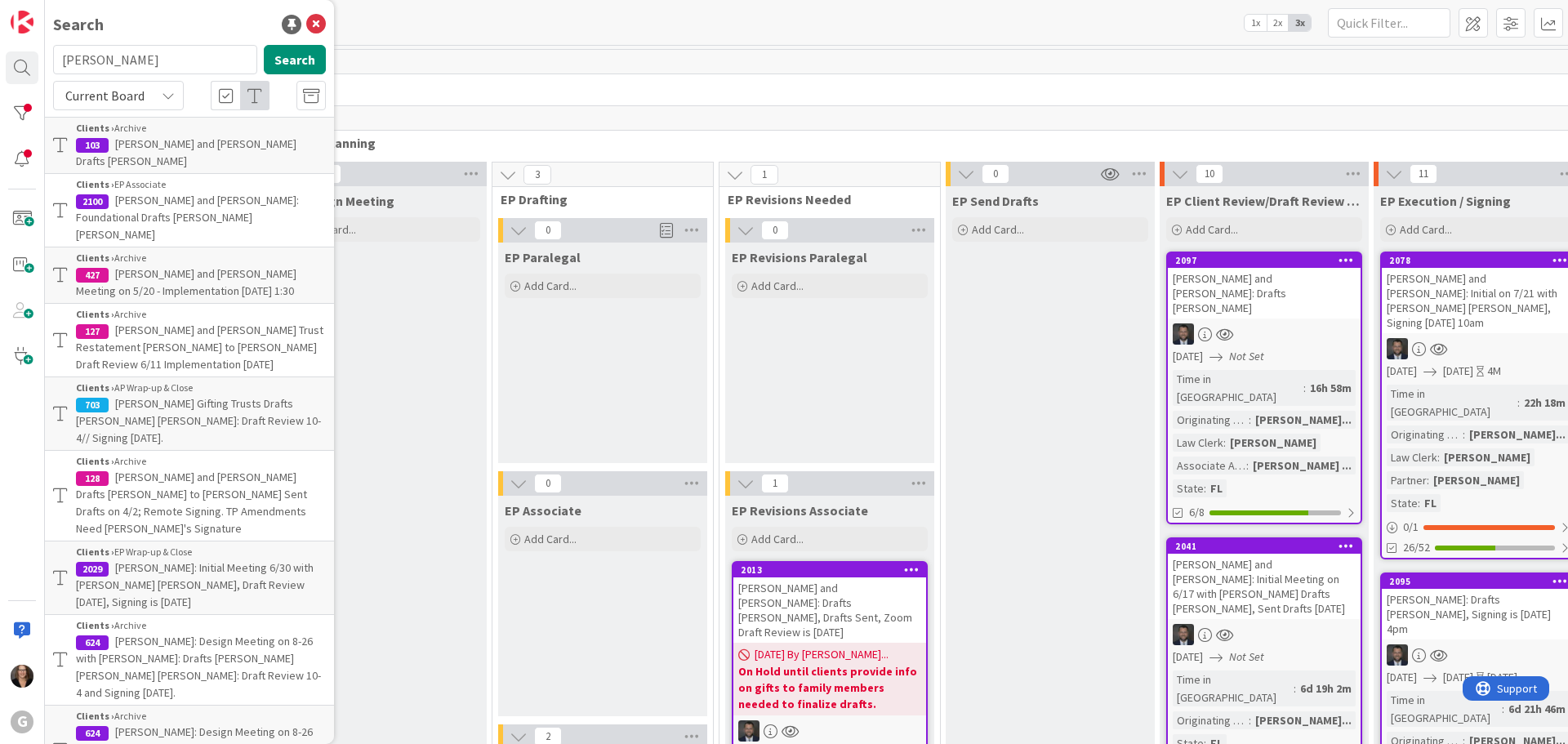
type input "Crump"
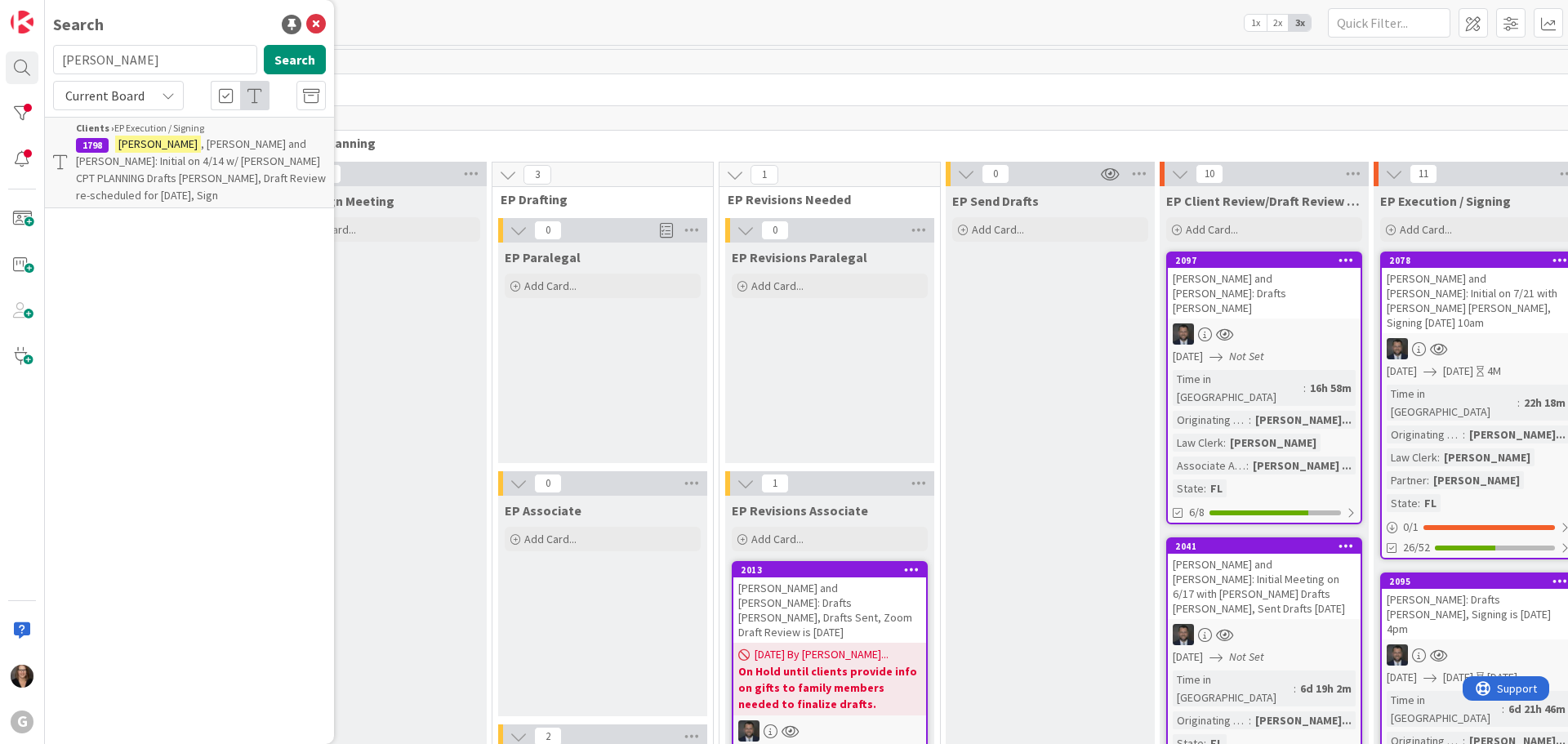
click at [208, 148] on span ", Richard and Judith: Initial on 4/14 w/ Jonas CPT PLANNING Drafts Paul Bobby, …" at bounding box center [201, 169] width 250 height 66
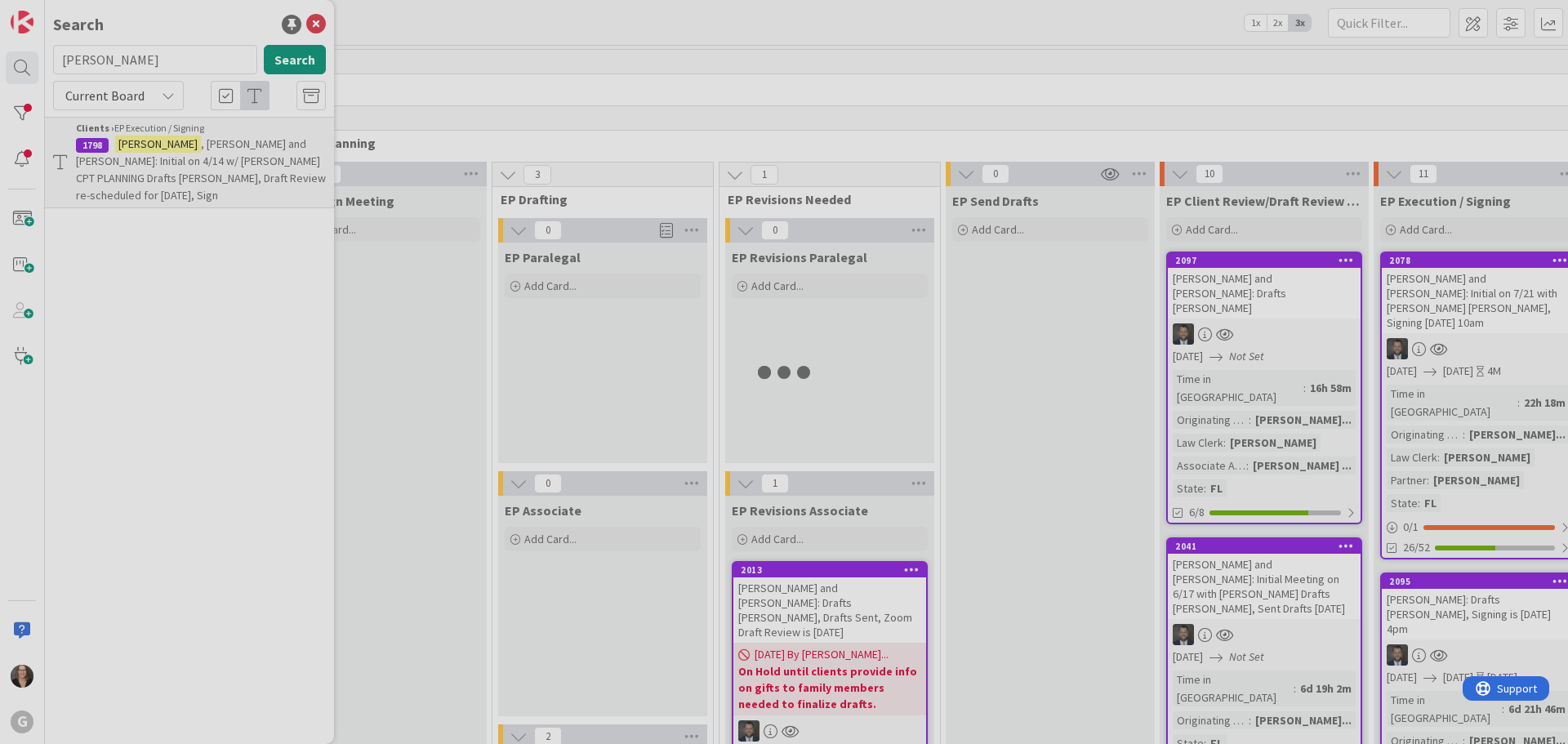
click at [208, 148] on div at bounding box center [784, 372] width 1568 height 744
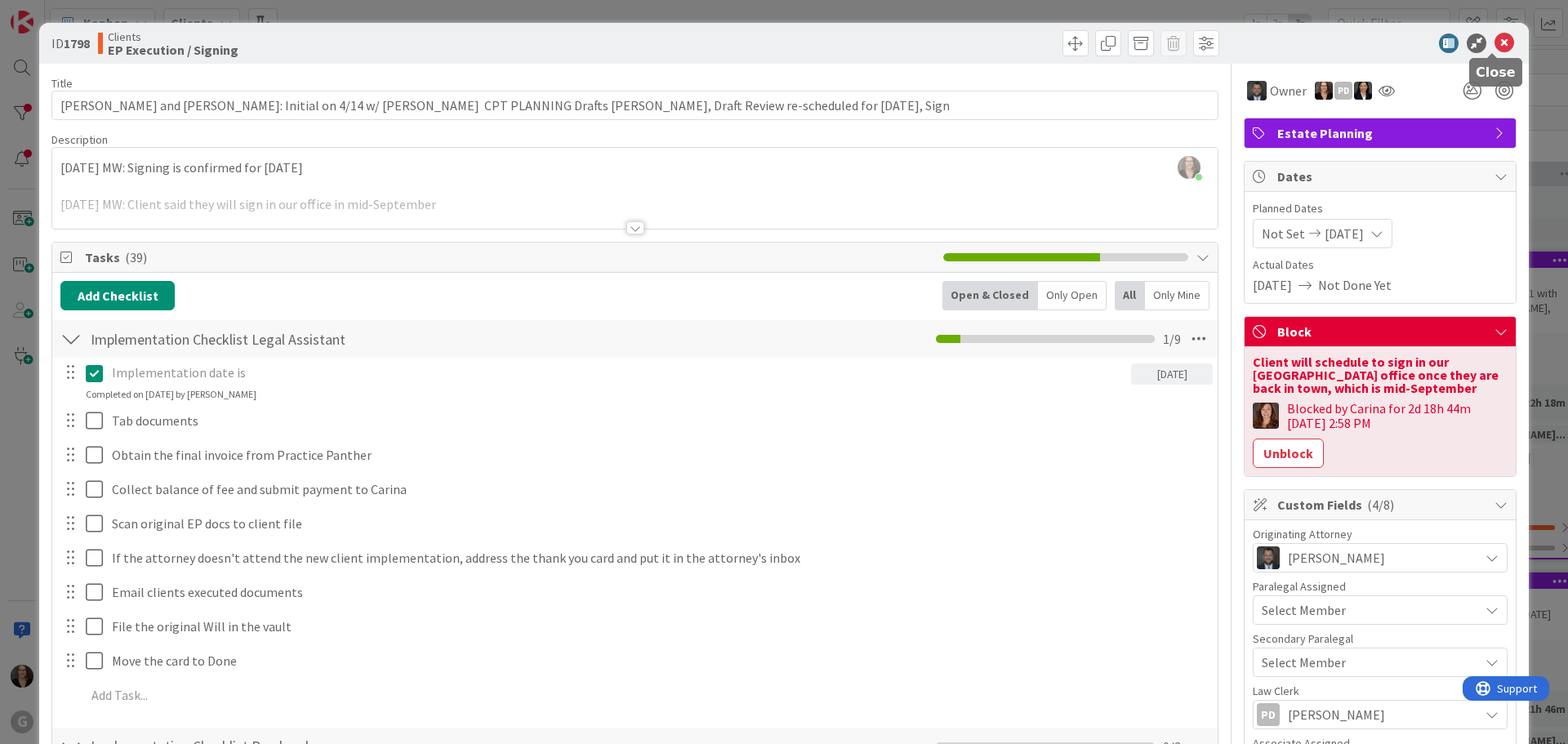
click at [1495, 40] on icon at bounding box center [1504, 43] width 19 height 19
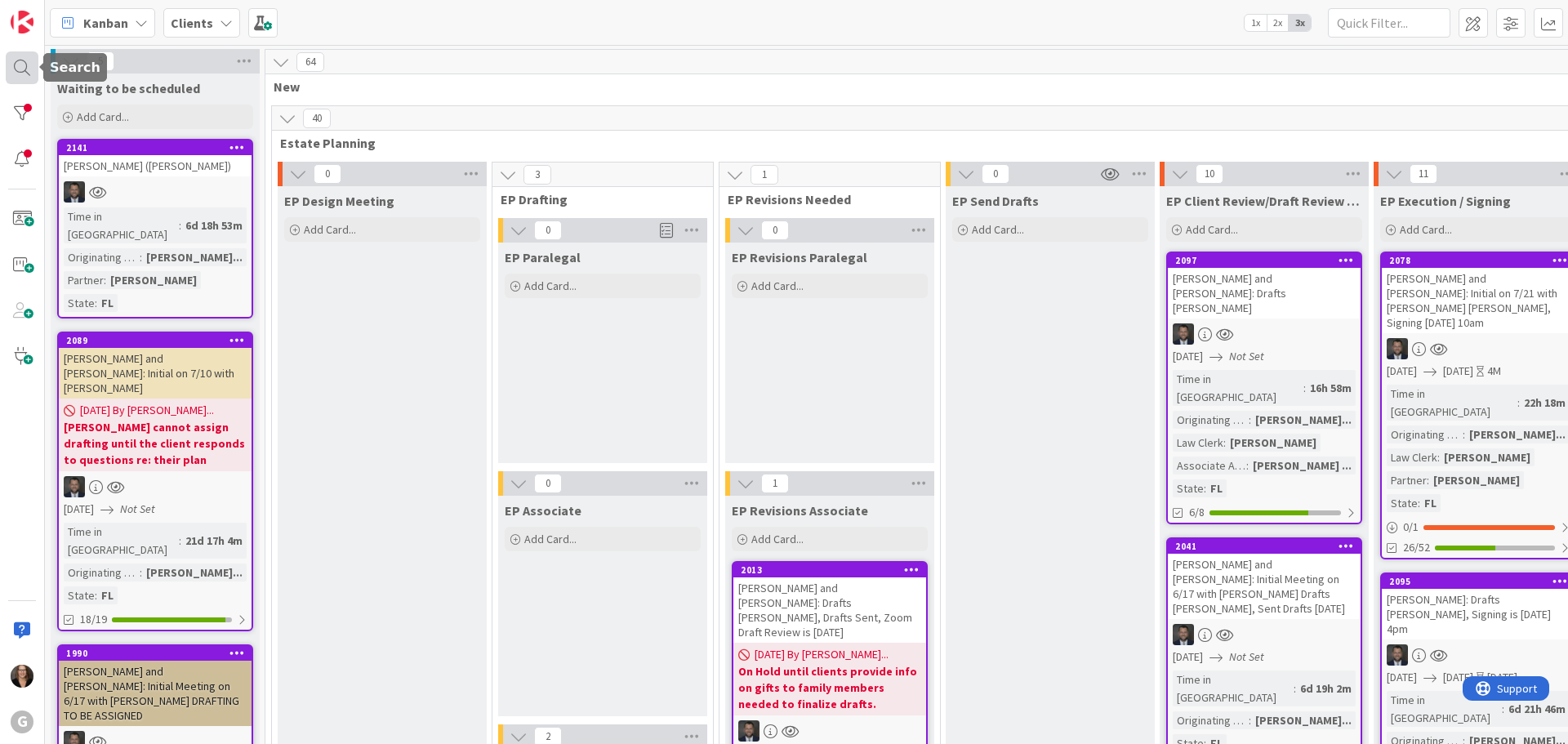
click at [22, 67] on div at bounding box center [22, 67] width 32 height 32
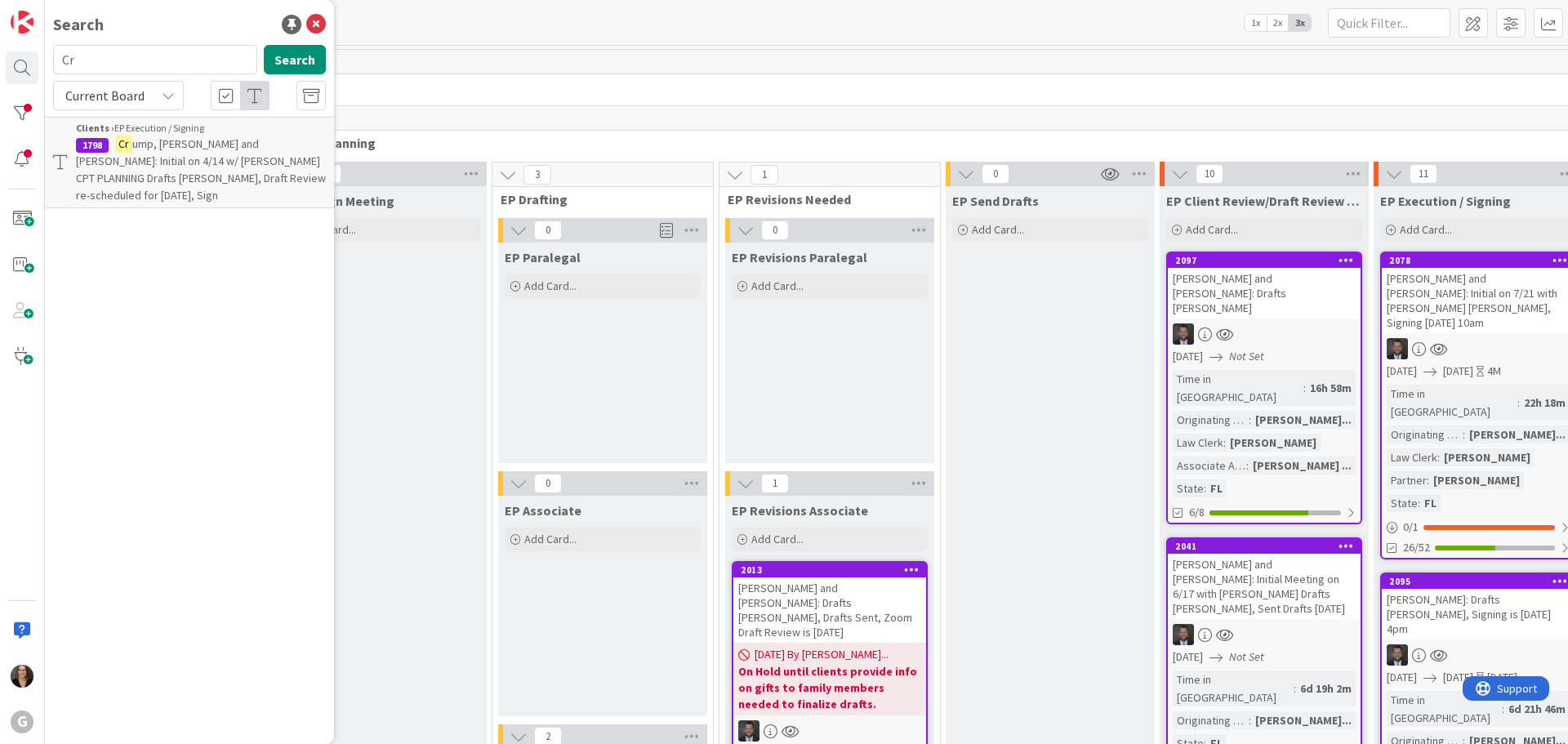
type input "C"
type input "Kastroll"
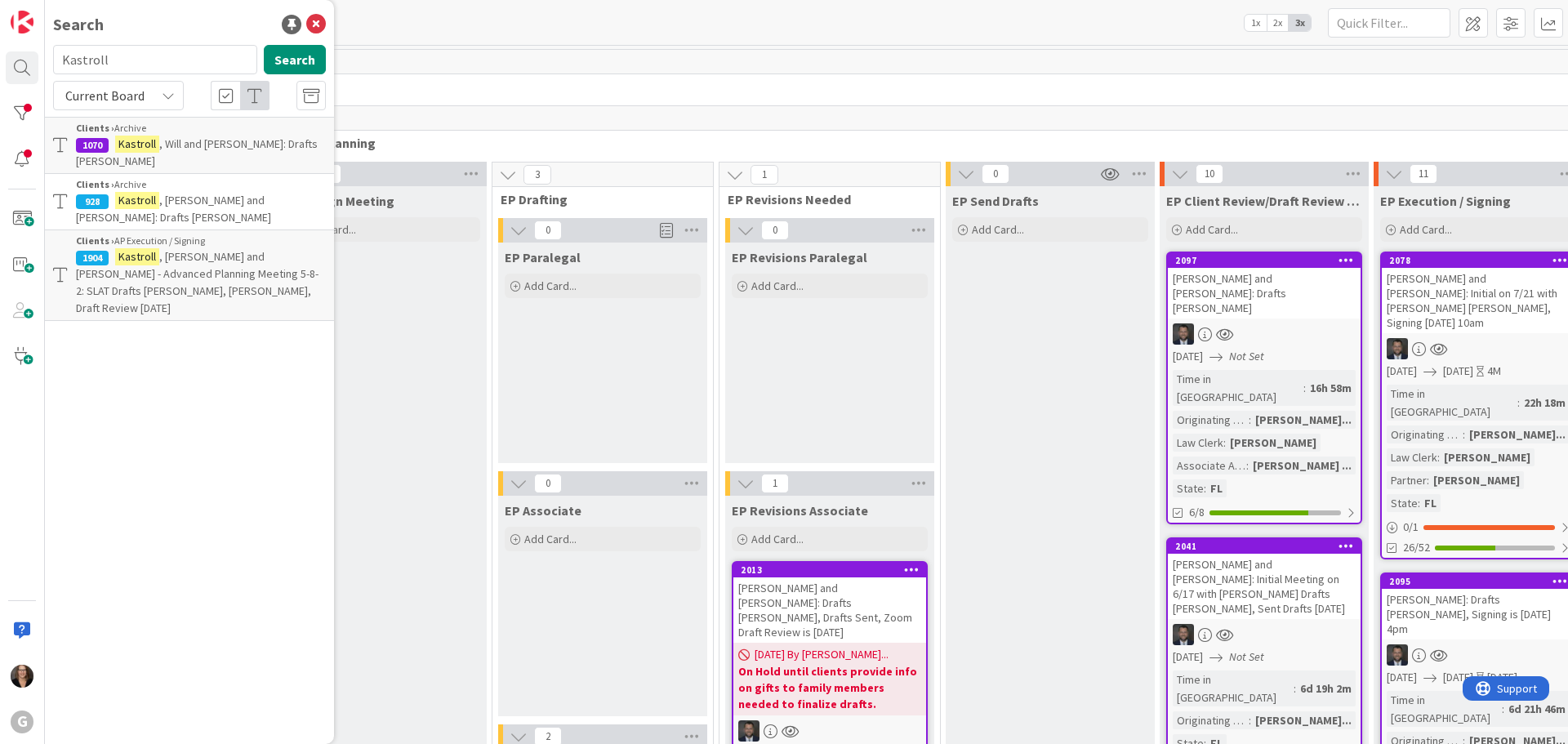
click at [189, 149] on span ", Will and Jennifer: Drafts Paul Chris" at bounding box center [196, 152] width 242 height 32
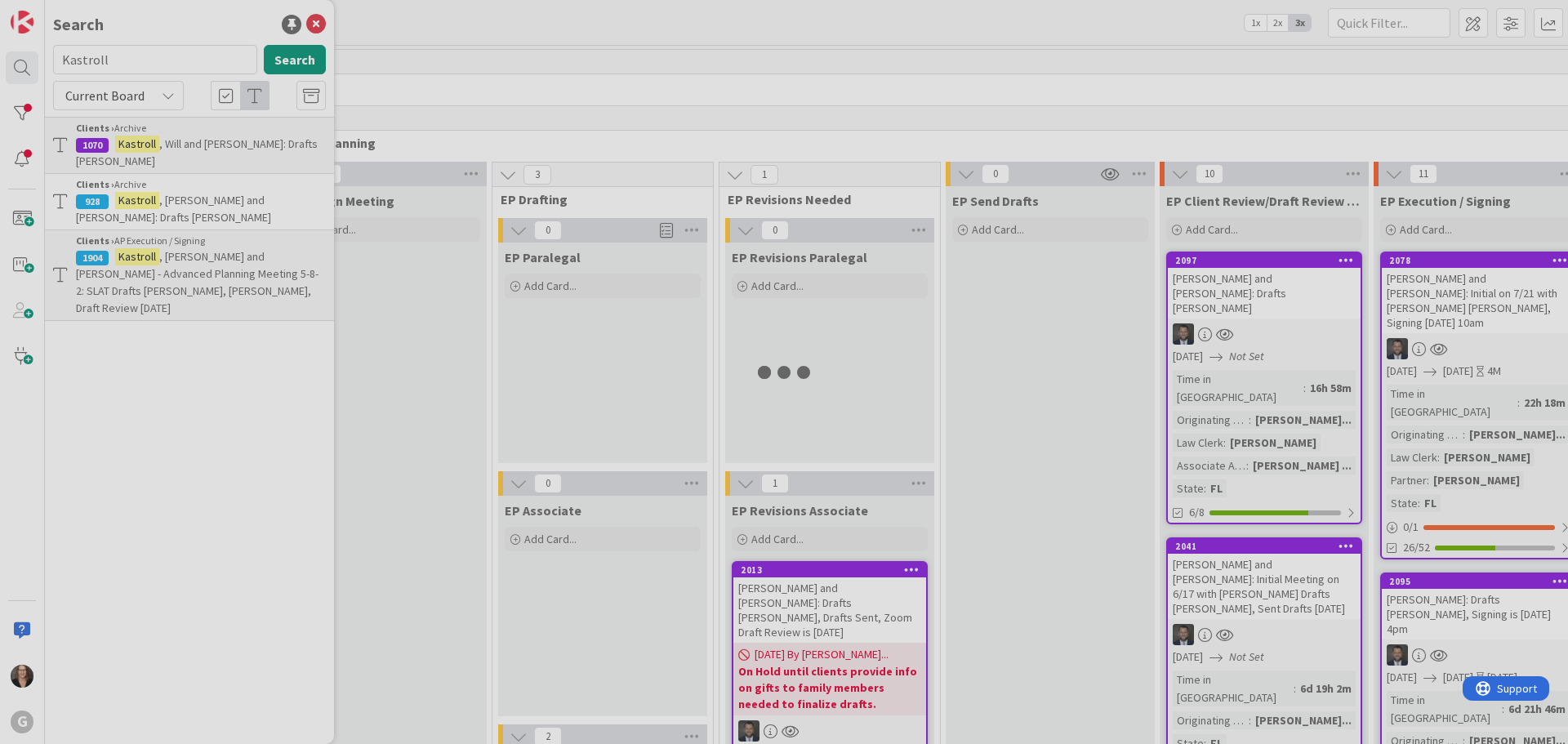
click at [189, 149] on div at bounding box center [784, 372] width 1568 height 744
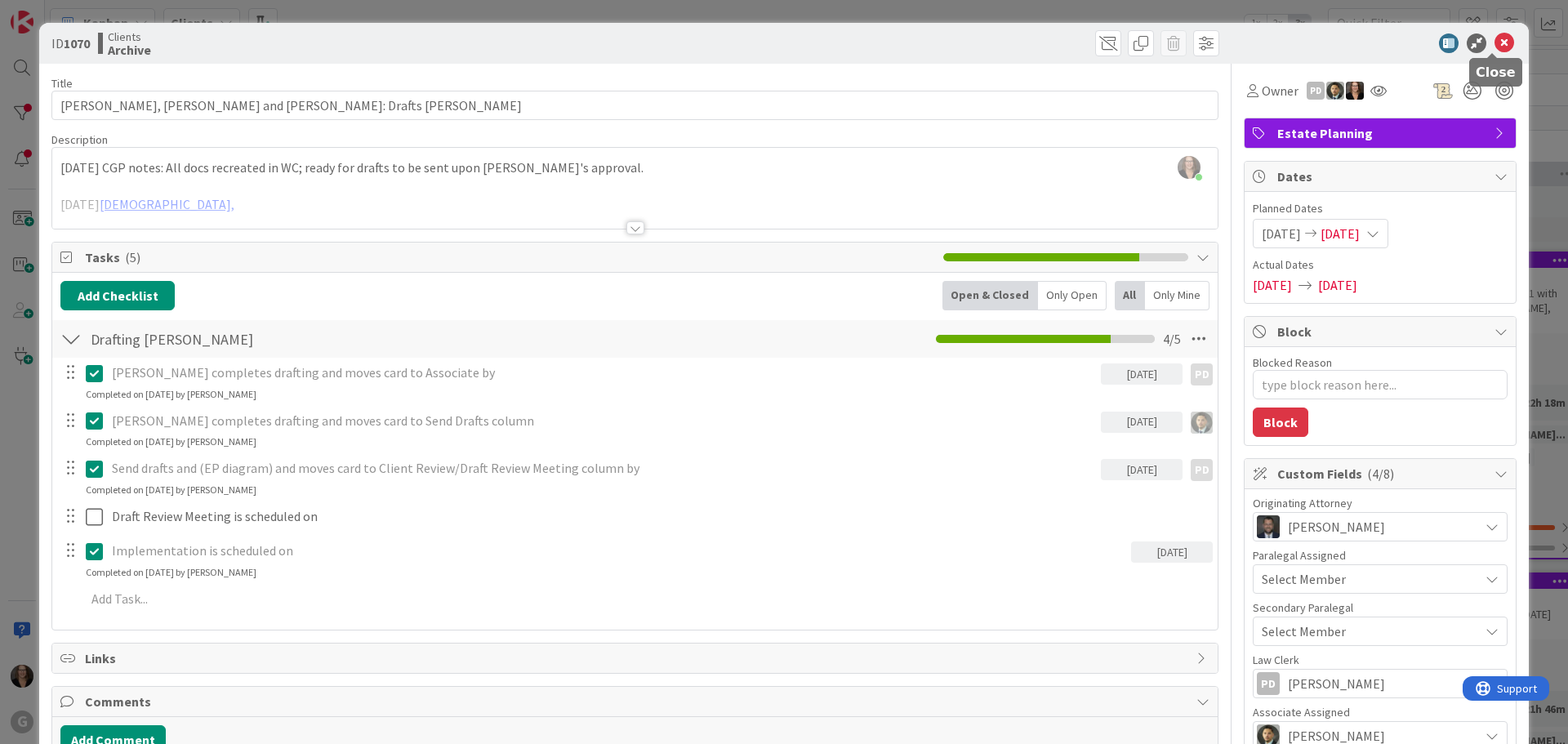
click at [1495, 40] on icon at bounding box center [1504, 43] width 19 height 19
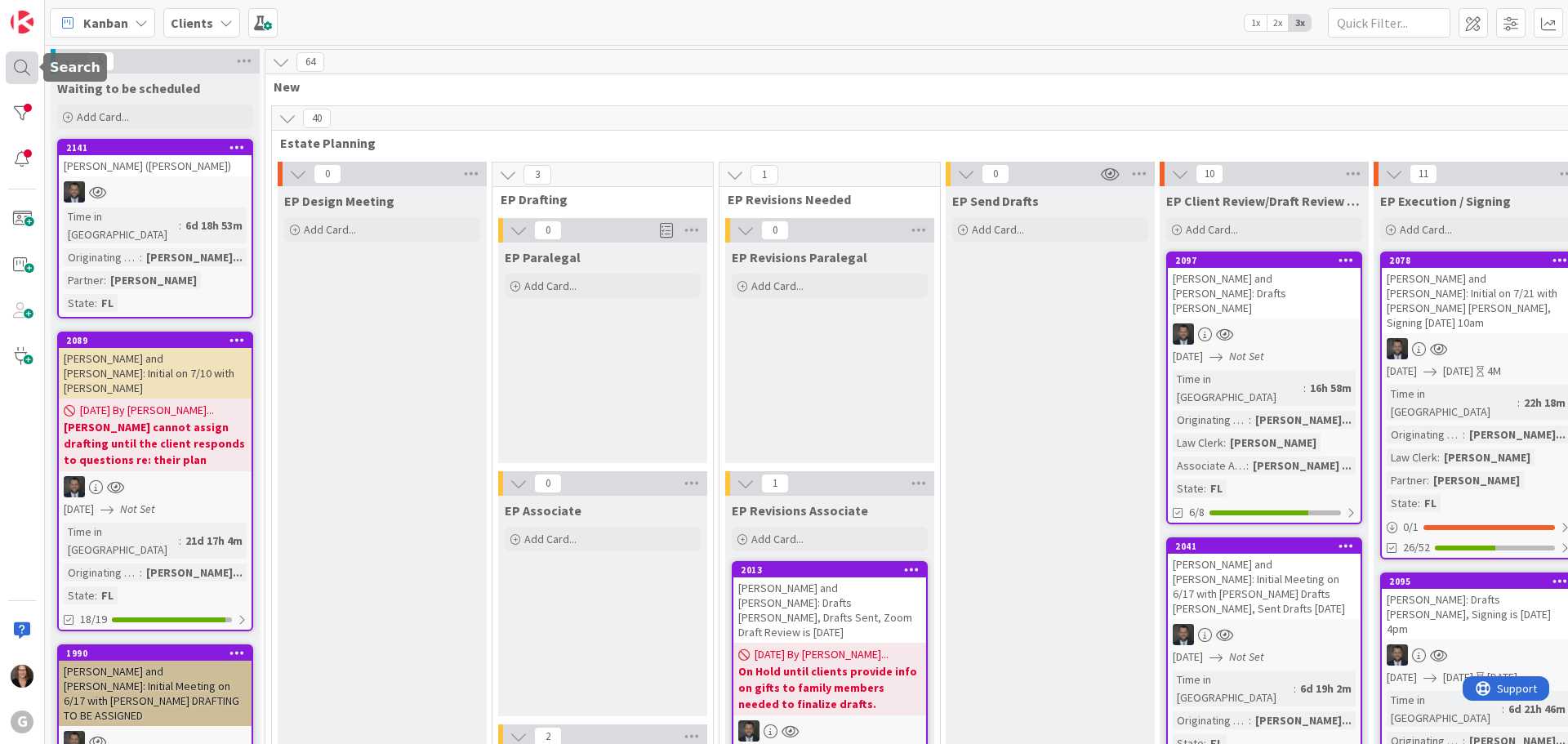
click at [17, 63] on div at bounding box center [22, 67] width 32 height 32
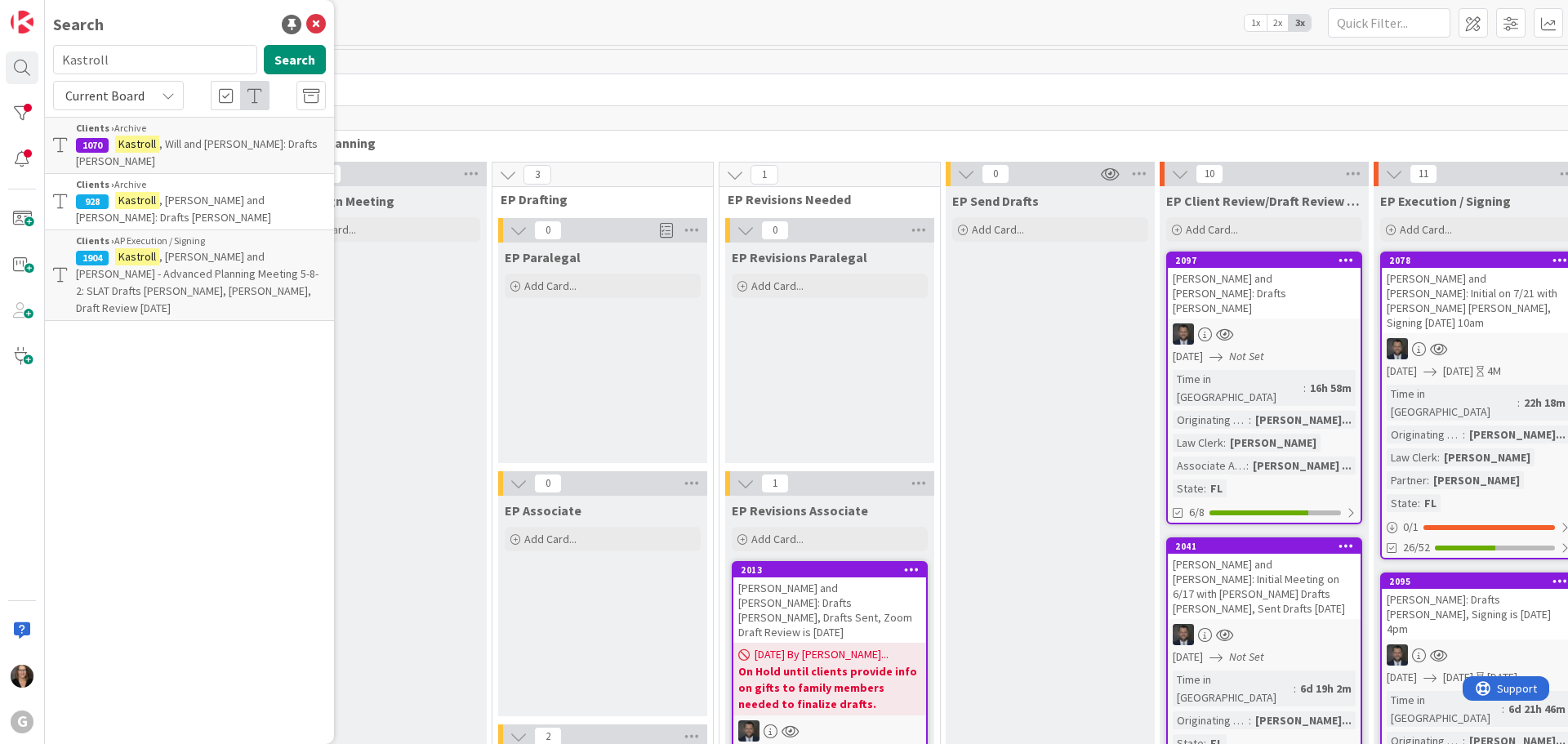
click at [185, 249] on span ", William and Jenny - Advanced Planning Meeting 5-8-2: SLAT Drafts Chris, Bobby…" at bounding box center [197, 283] width 242 height 66
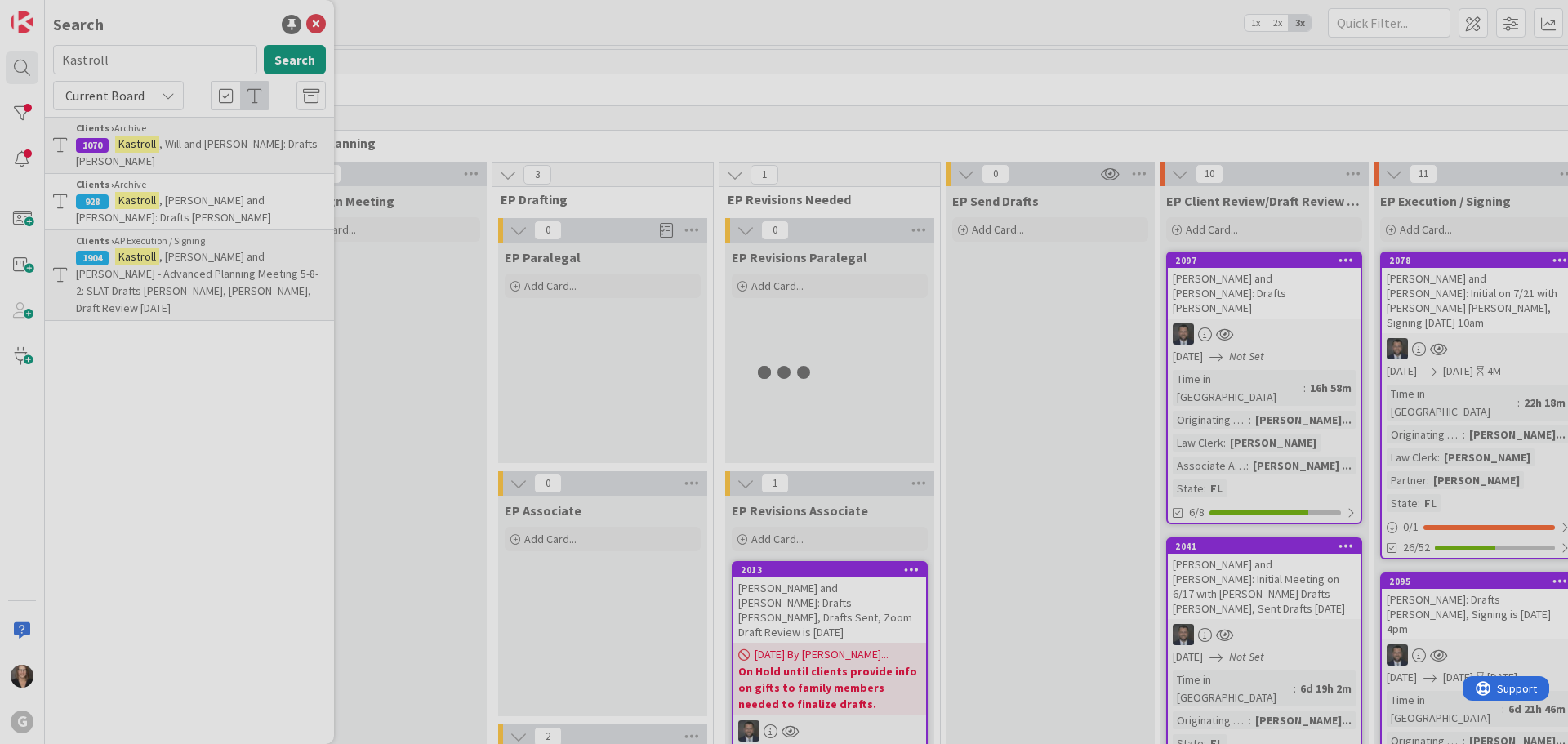
click at [185, 244] on div at bounding box center [784, 372] width 1568 height 744
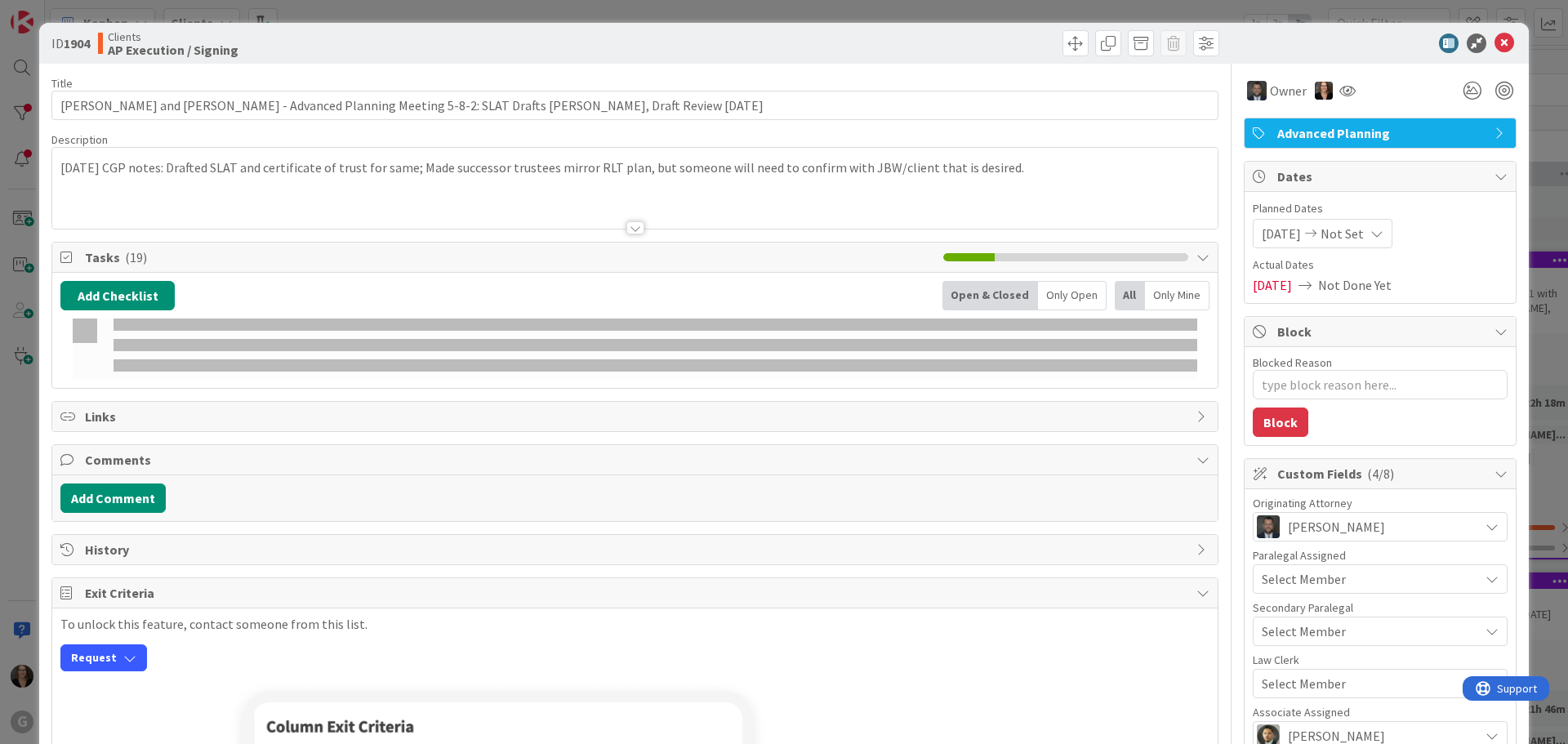
type textarea "x"
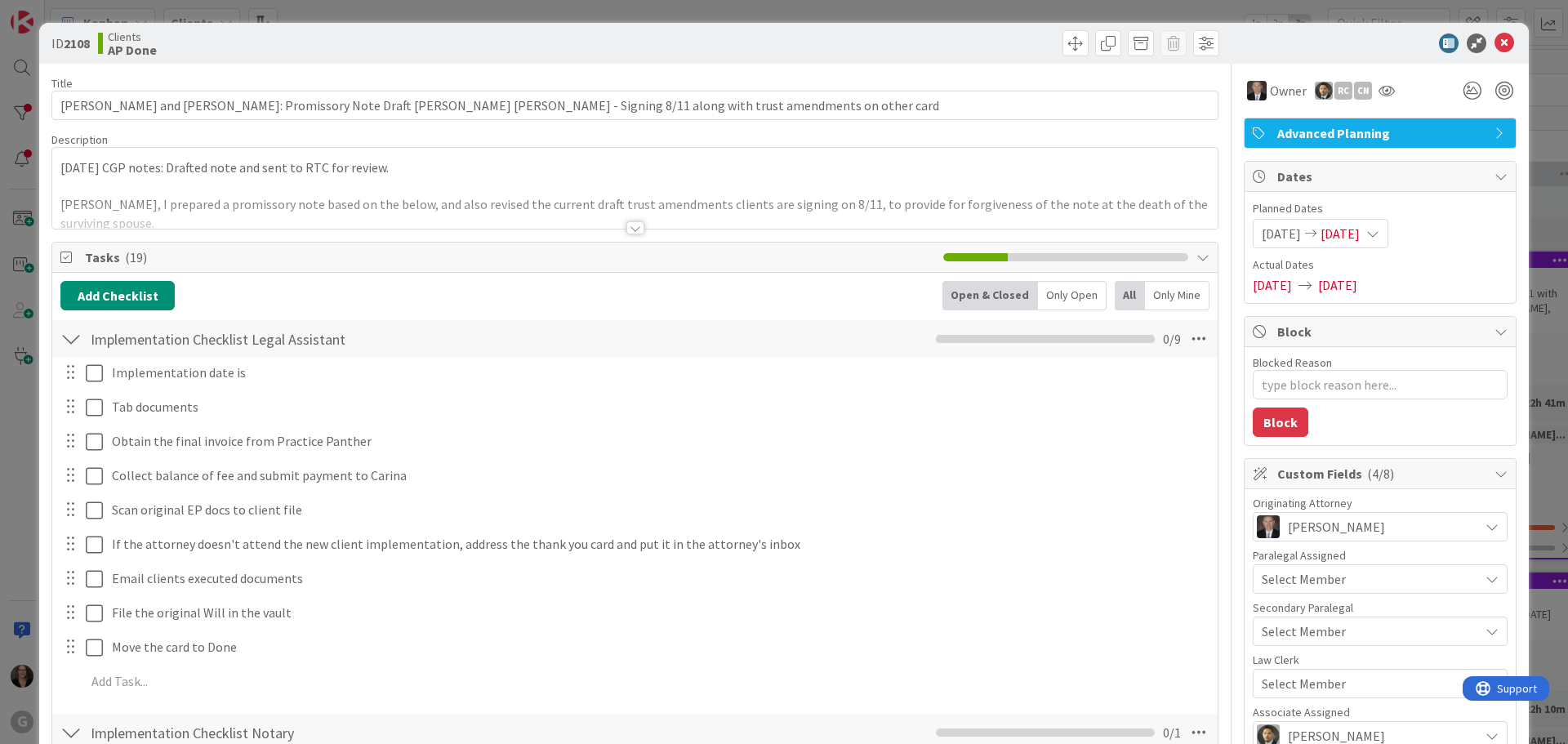
type textarea "x"
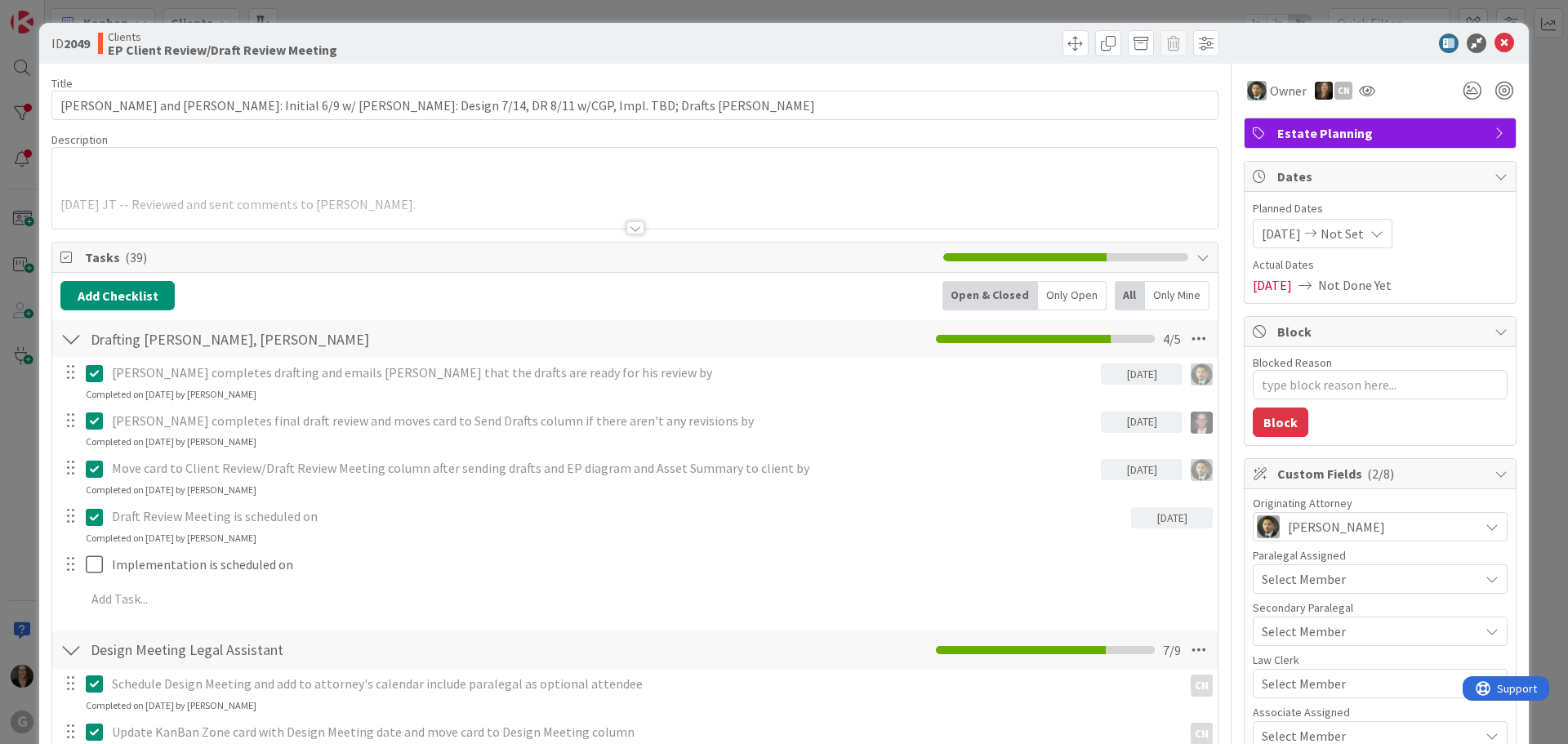
type textarea "x"
